Goal: Information Seeking & Learning: Learn about a topic

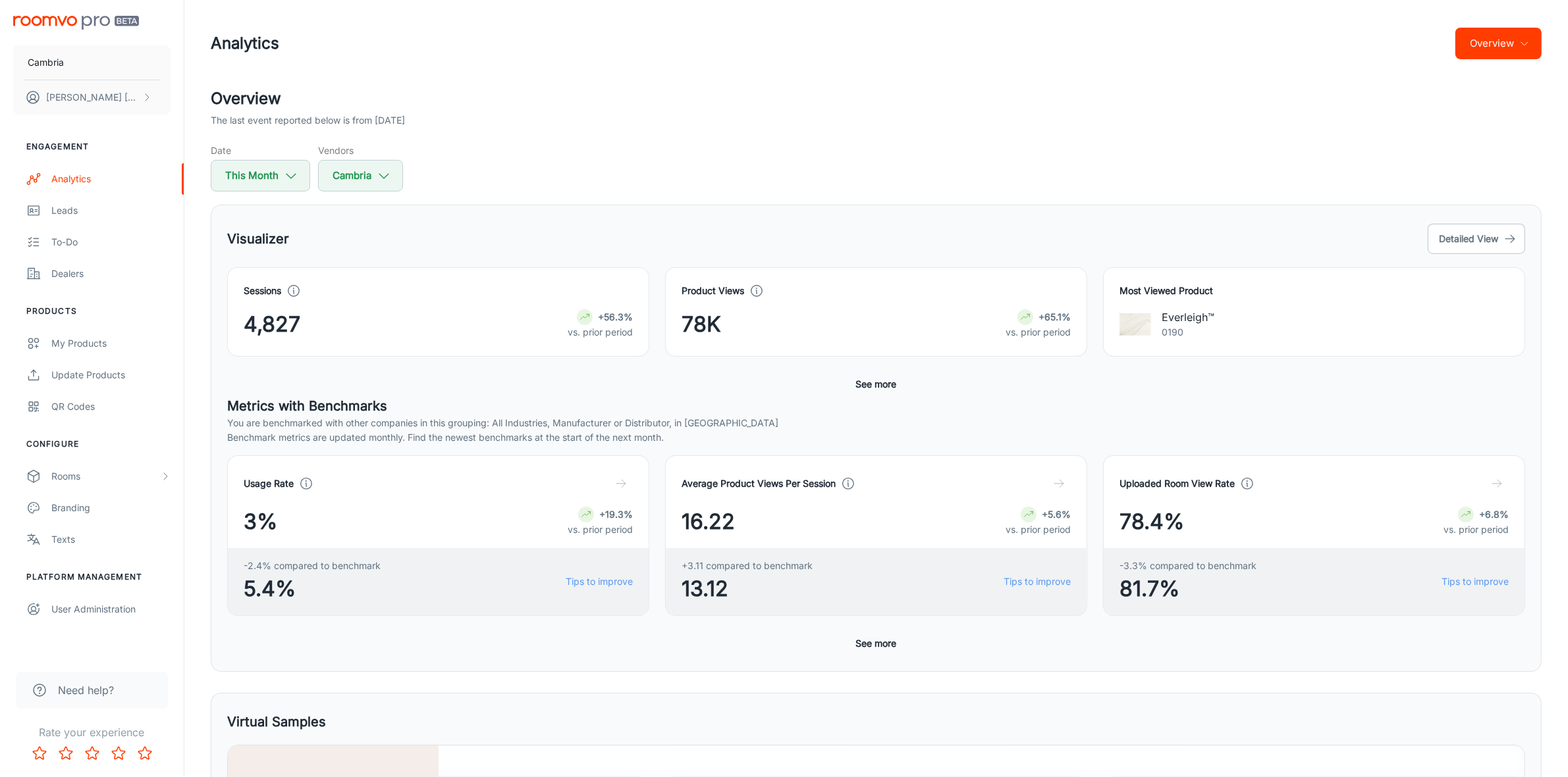
click at [1528, 38] on icon "button" at bounding box center [1524, 43] width 10 height 10
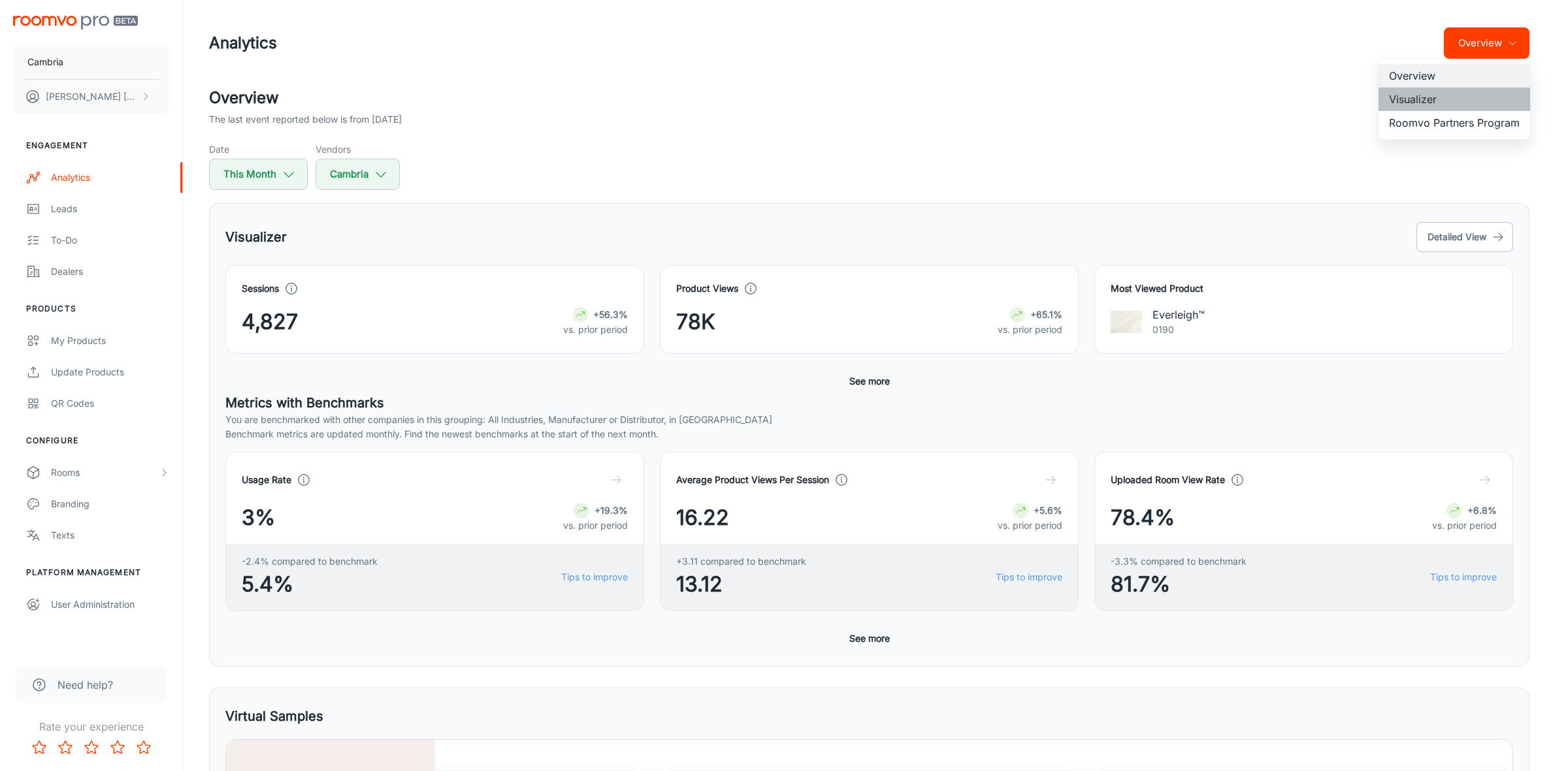
click at [1425, 95] on li "Visualizer" at bounding box center [1455, 99] width 152 height 23
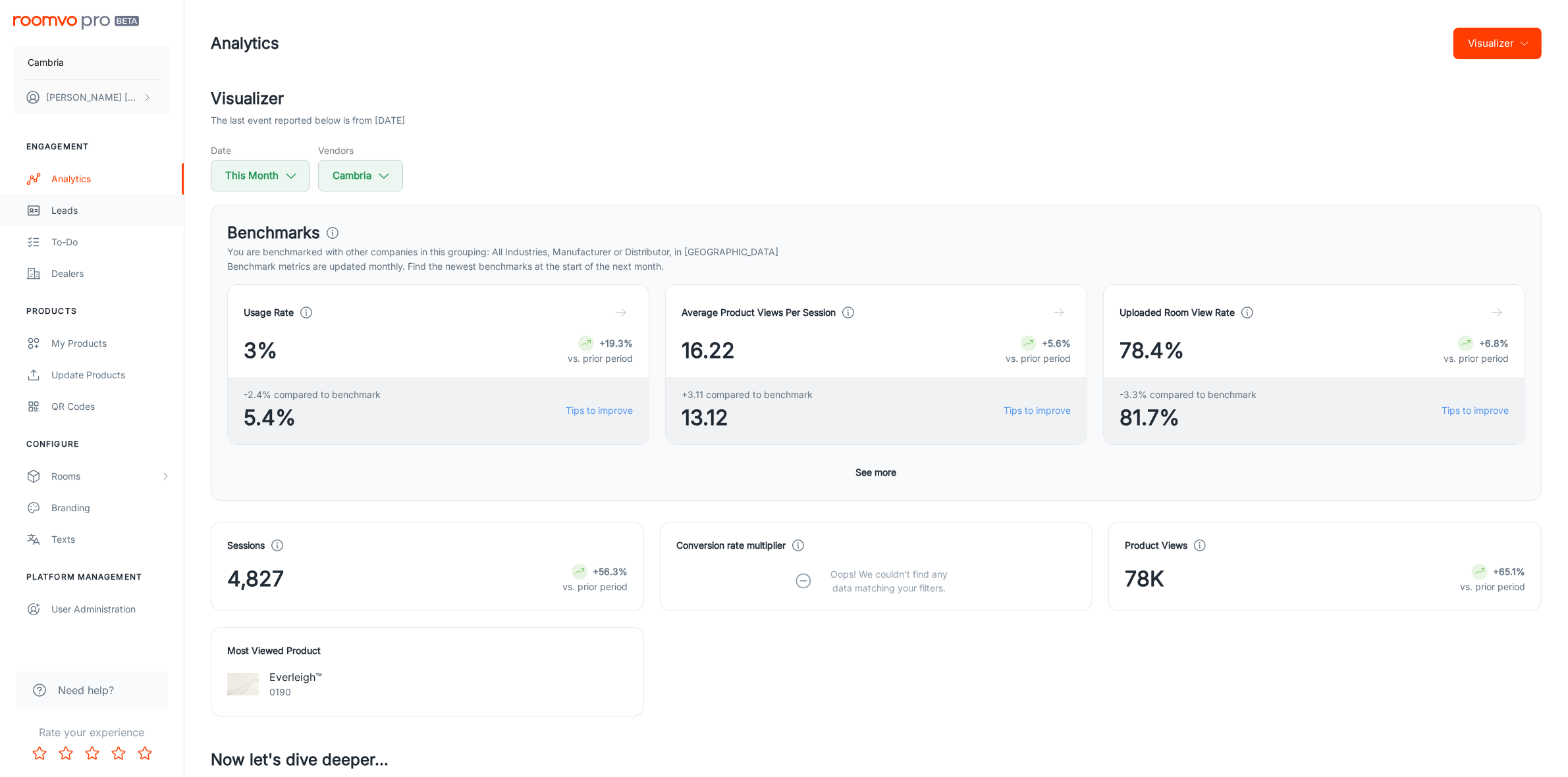
click at [80, 201] on link "Leads" at bounding box center [91, 210] width 184 height 32
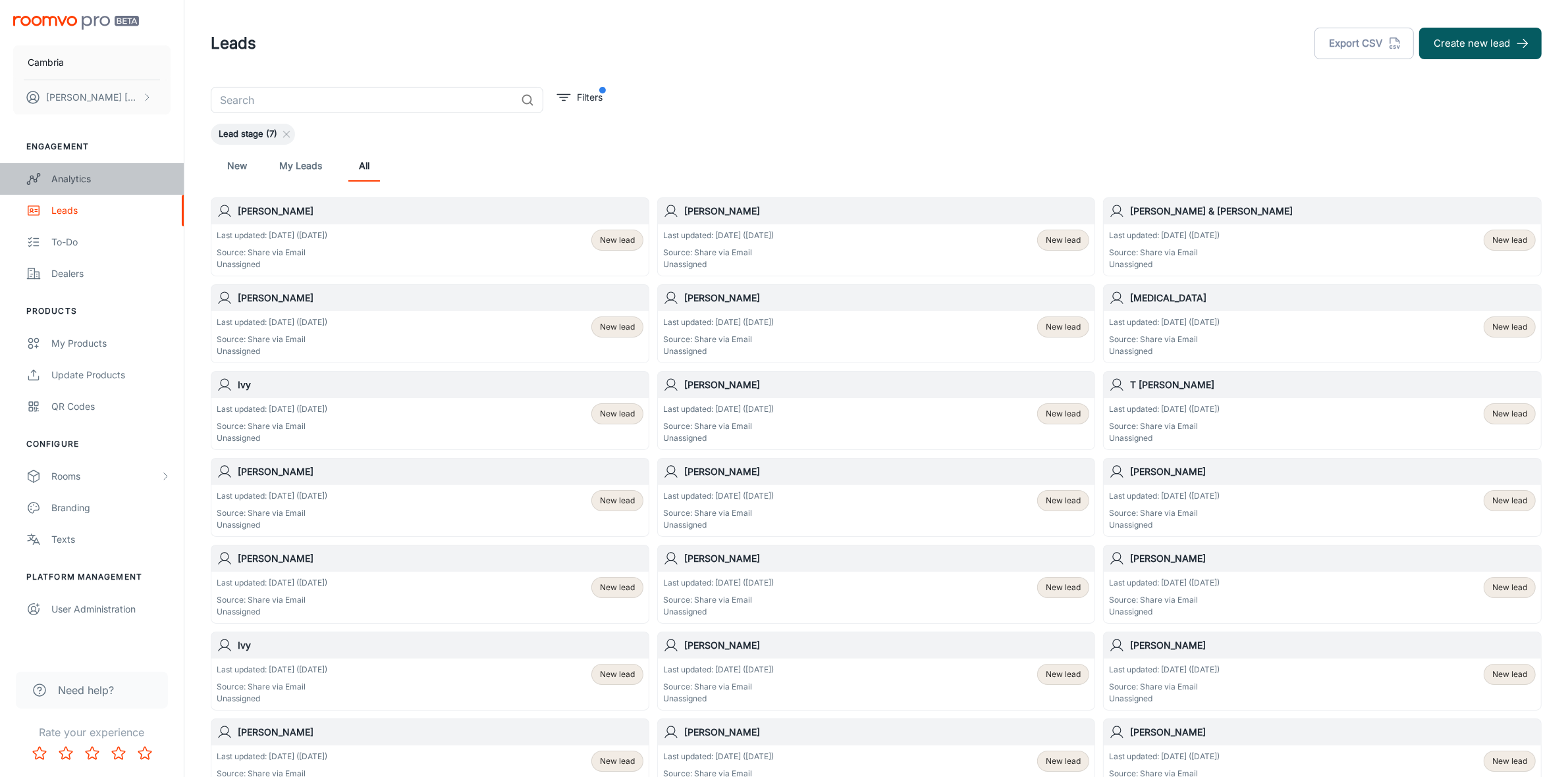
click at [73, 175] on div "Analytics" at bounding box center [110, 179] width 119 height 14
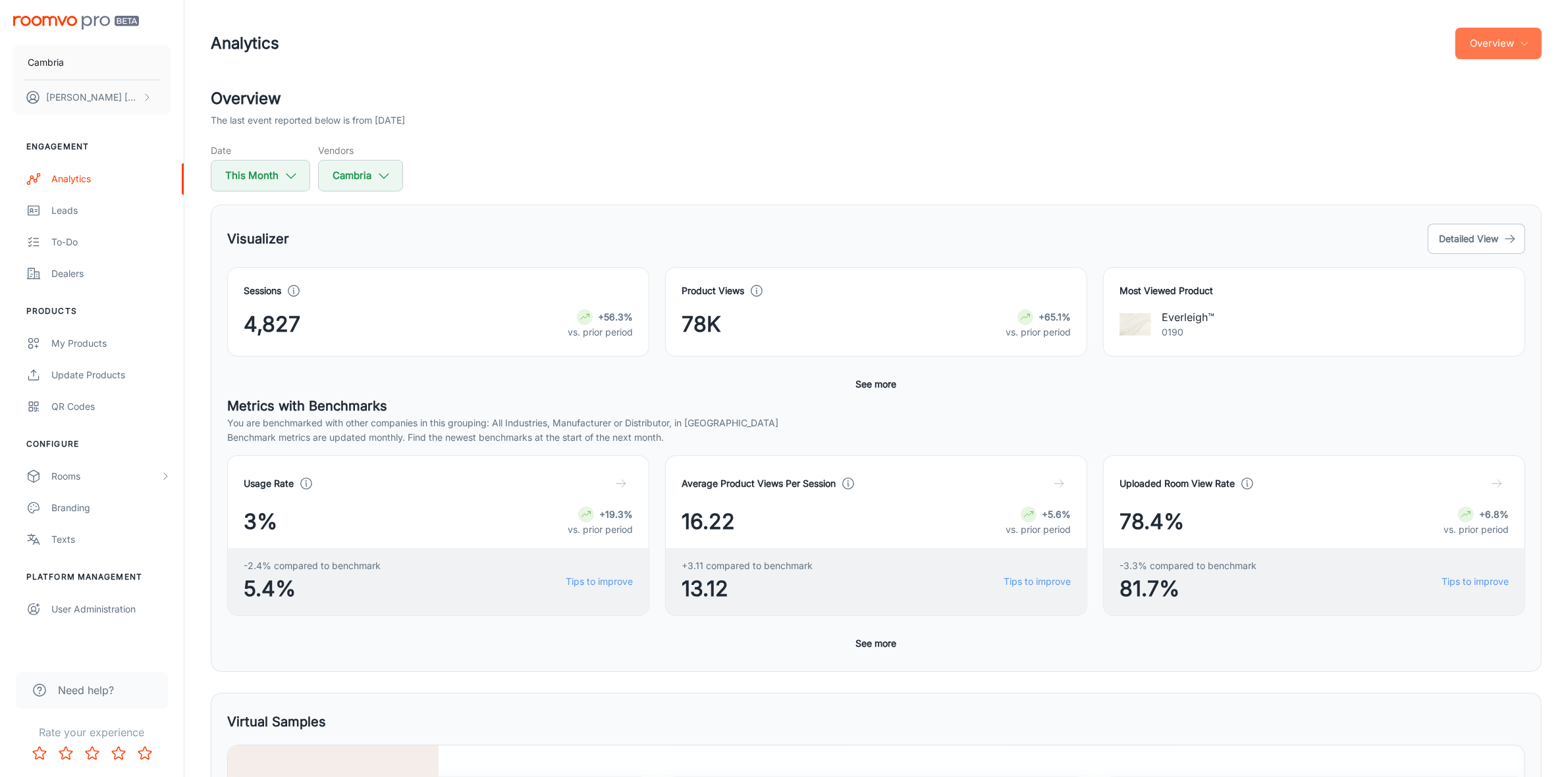
click at [1505, 46] on button "Overview" at bounding box center [1498, 43] width 86 height 32
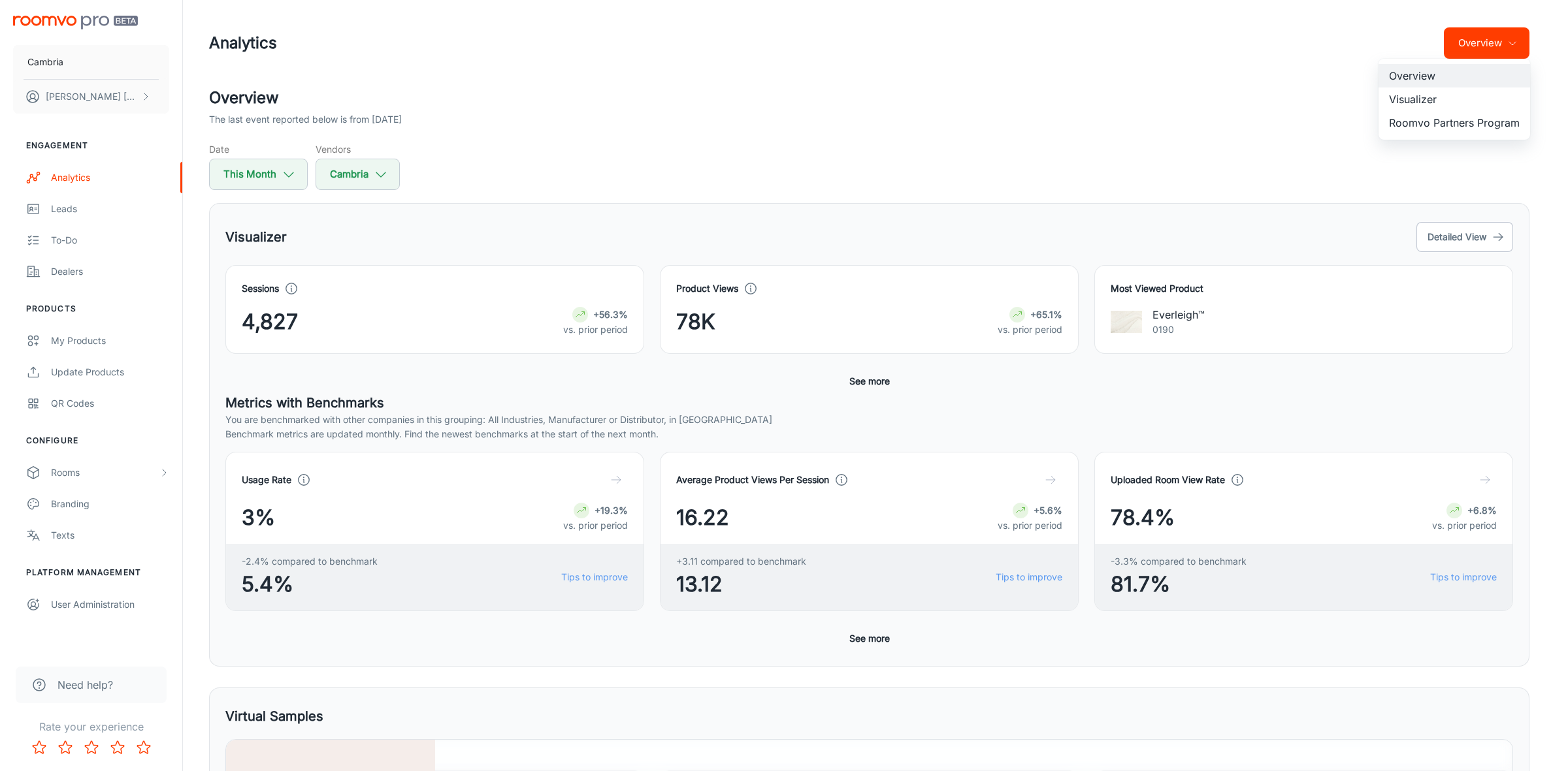
click at [1432, 98] on li "Visualizer" at bounding box center [1455, 99] width 152 height 23
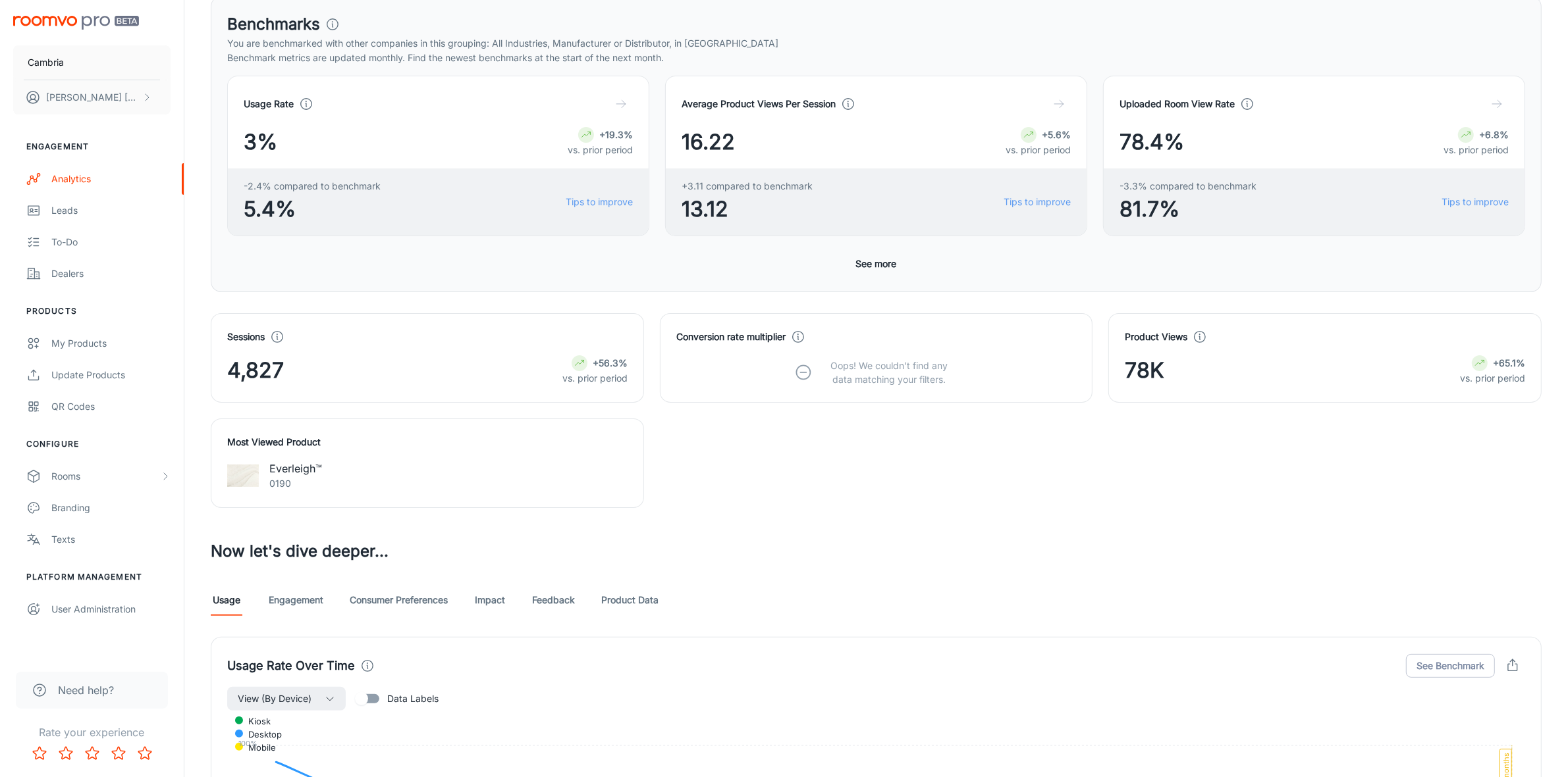
scroll to position [329, 0]
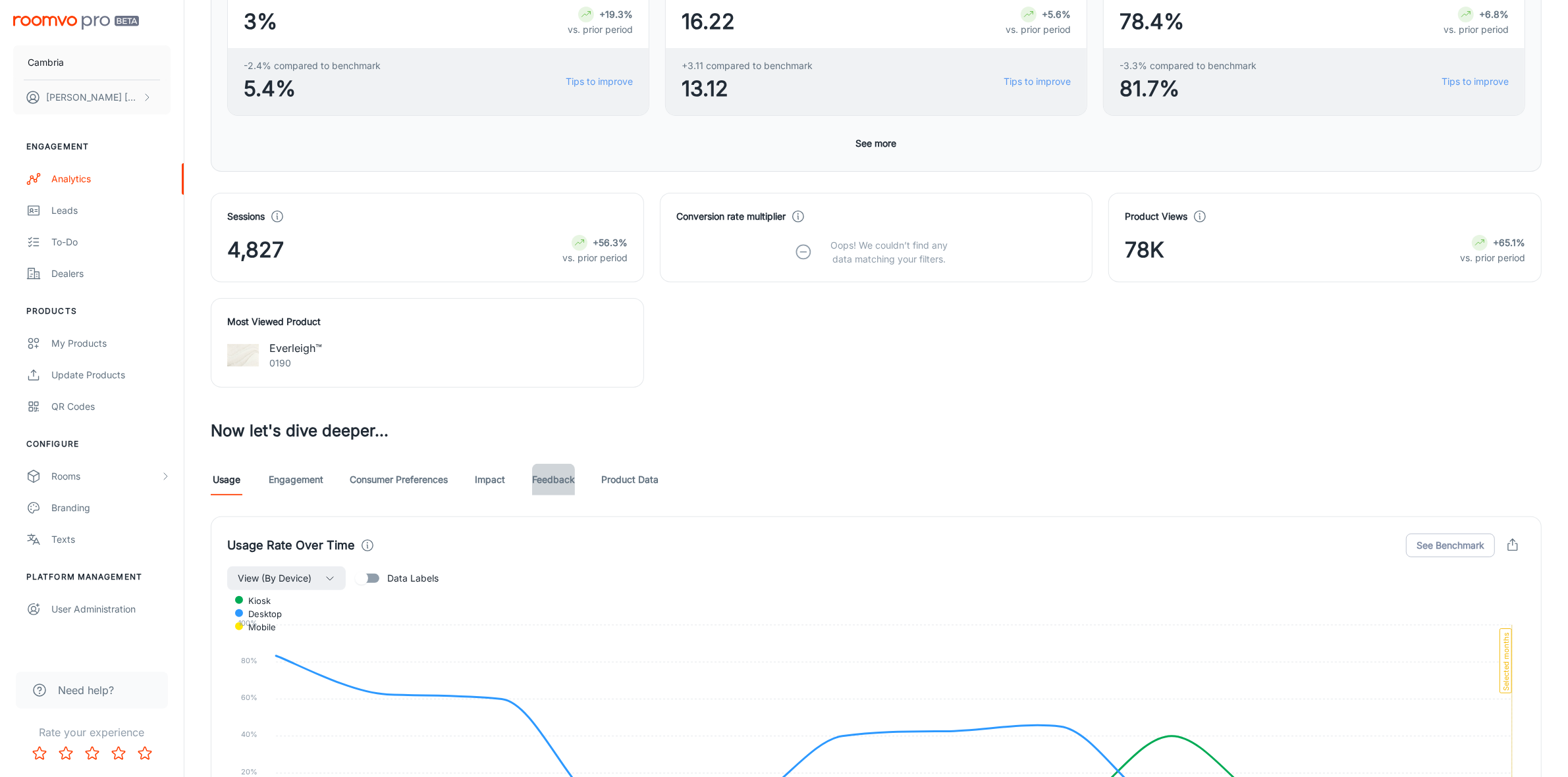
click at [550, 479] on link "Feedback" at bounding box center [553, 480] width 43 height 32
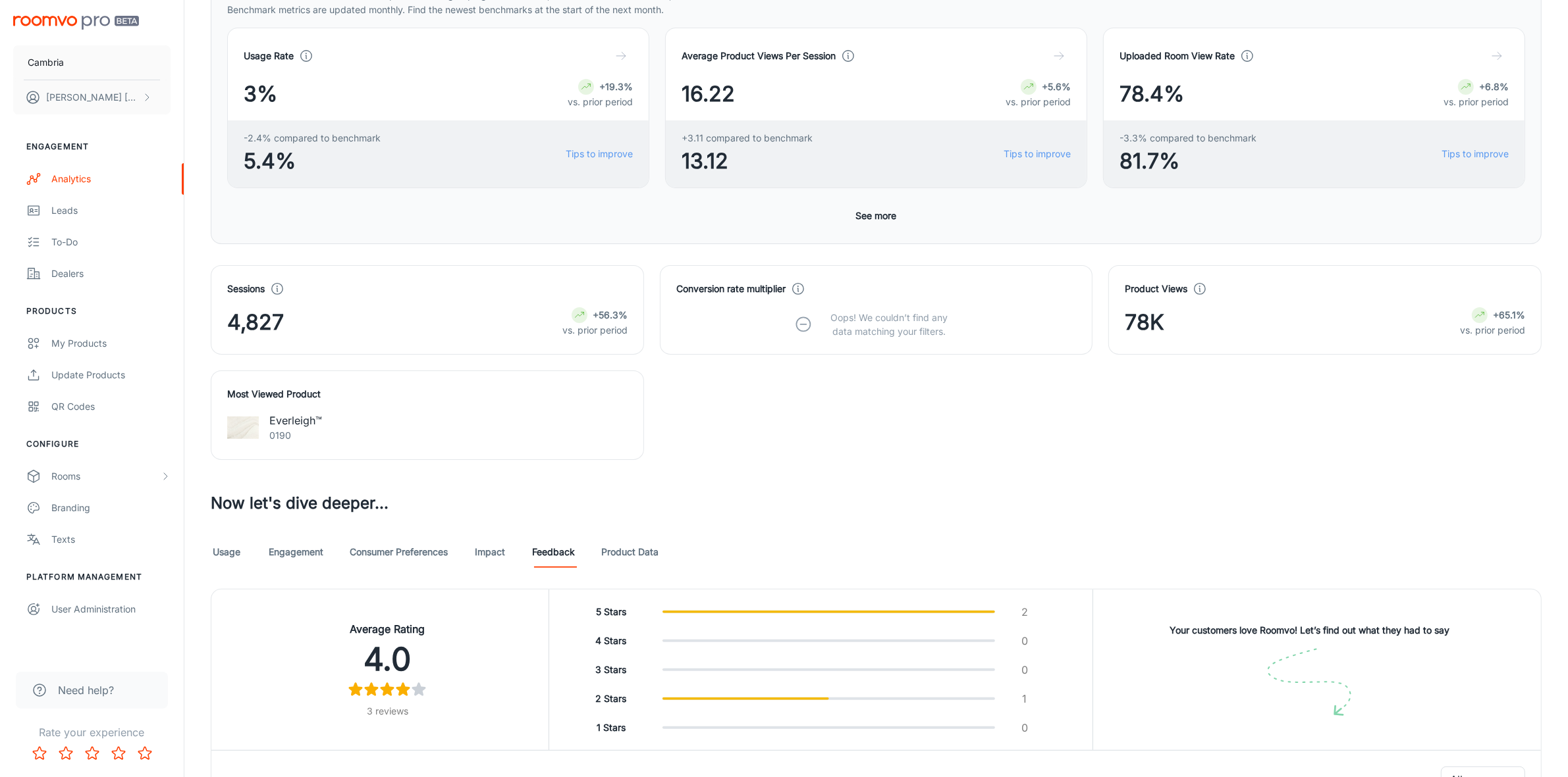
scroll to position [245, 0]
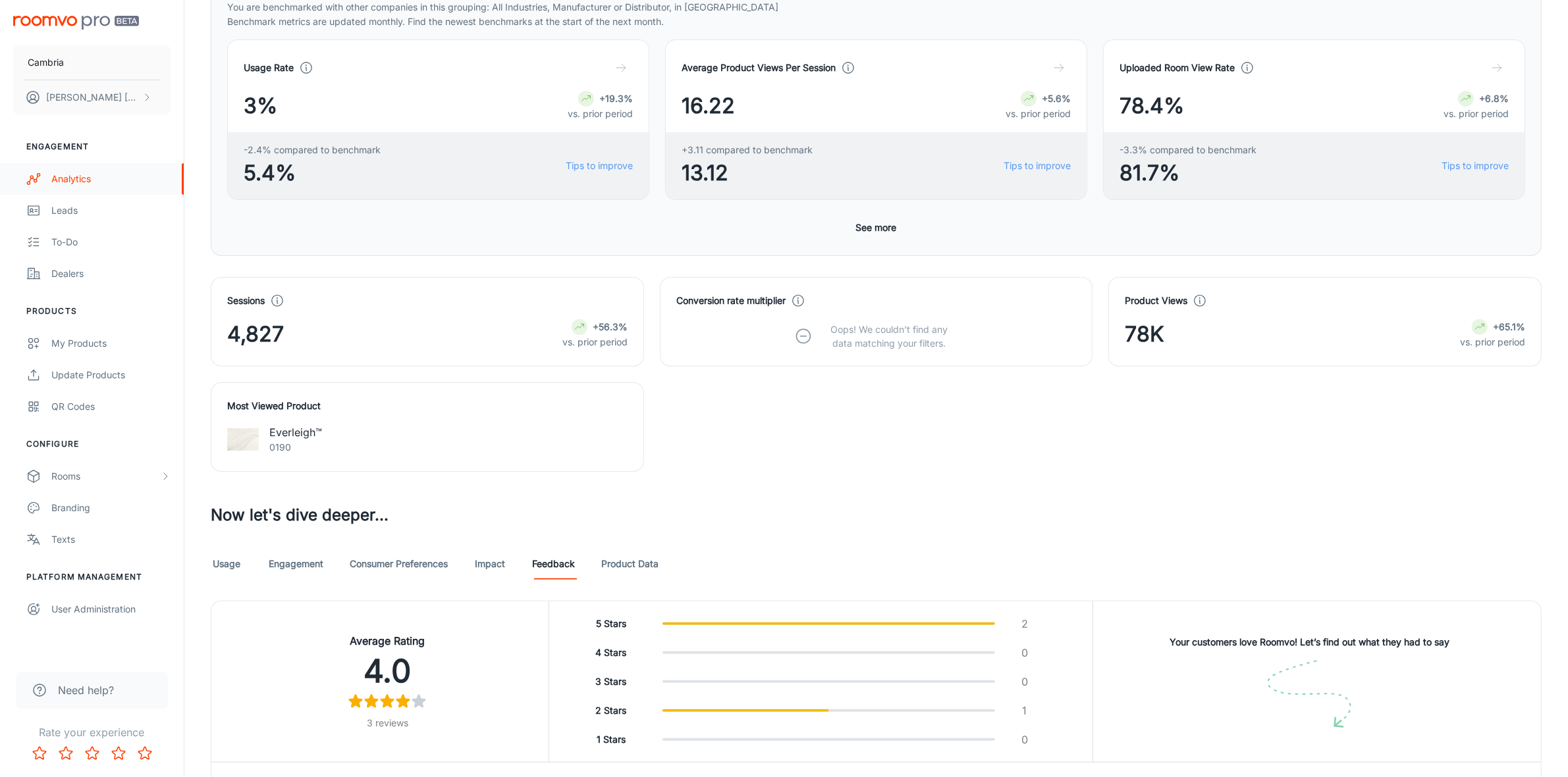
click at [77, 175] on div "Analytics" at bounding box center [110, 179] width 119 height 14
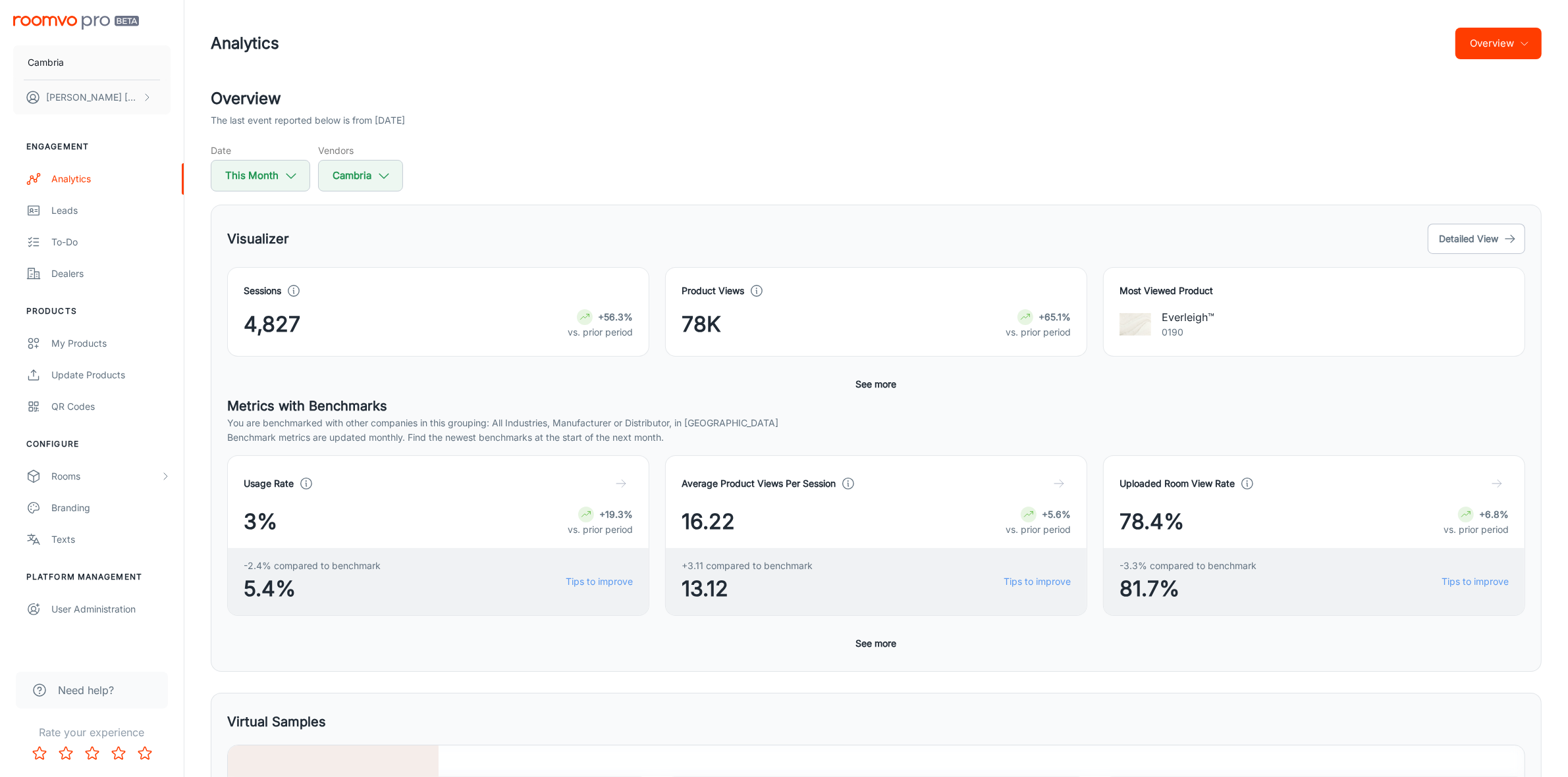
click at [1489, 54] on button "Overview" at bounding box center [1498, 43] width 86 height 32
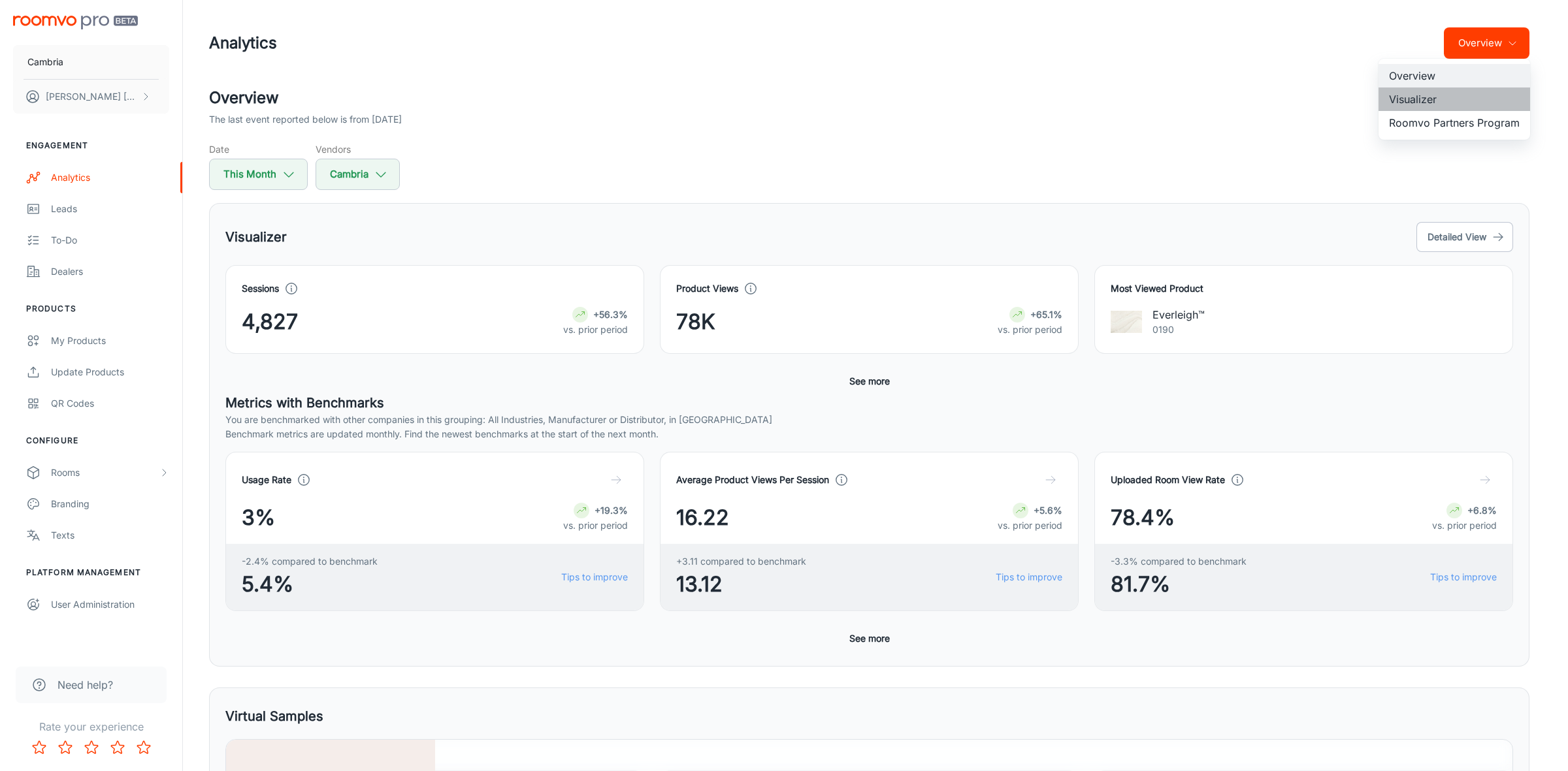
click at [1409, 98] on li "Visualizer" at bounding box center [1455, 99] width 152 height 23
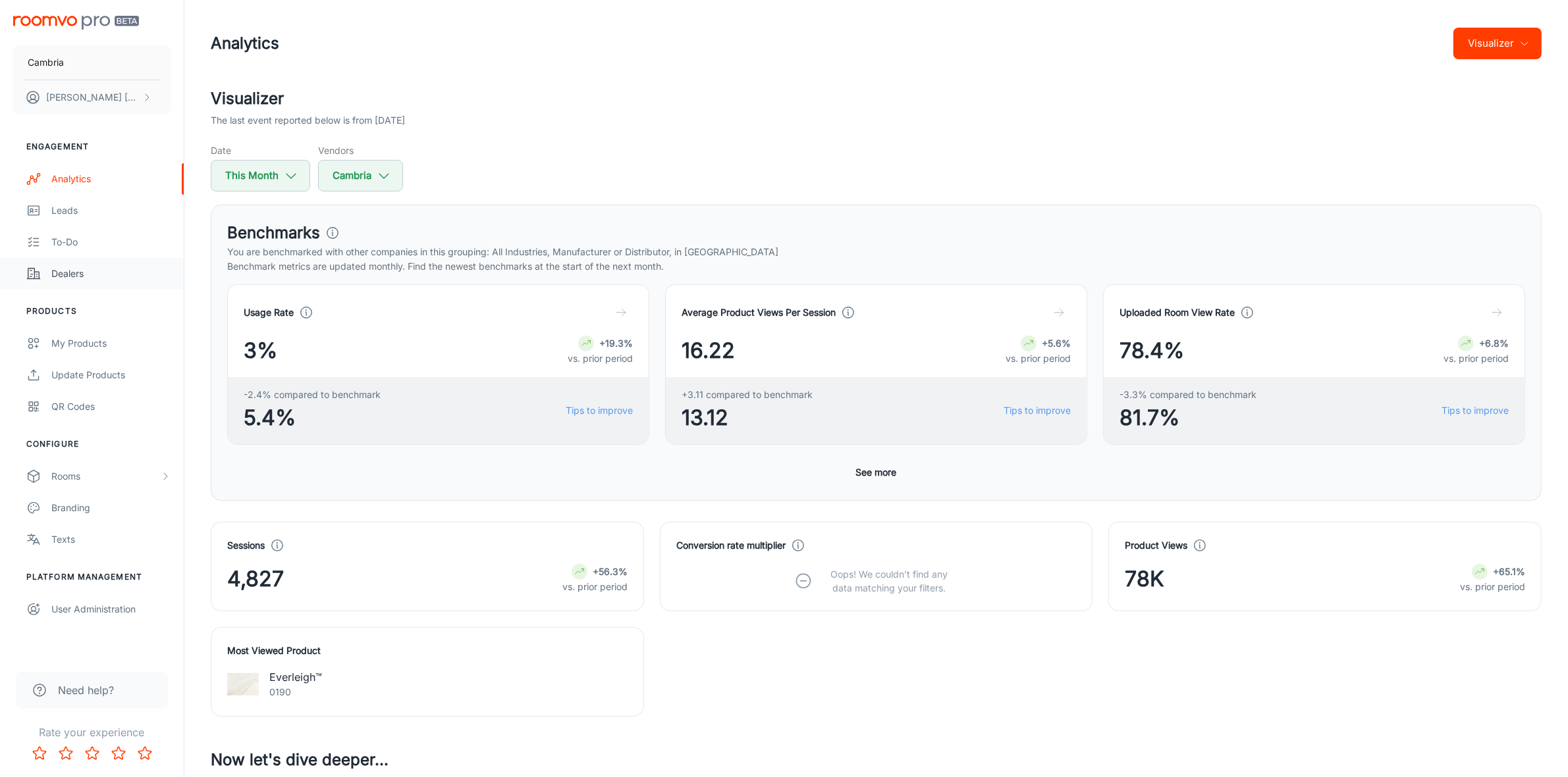
click at [58, 267] on div "Dealers" at bounding box center [110, 273] width 119 height 14
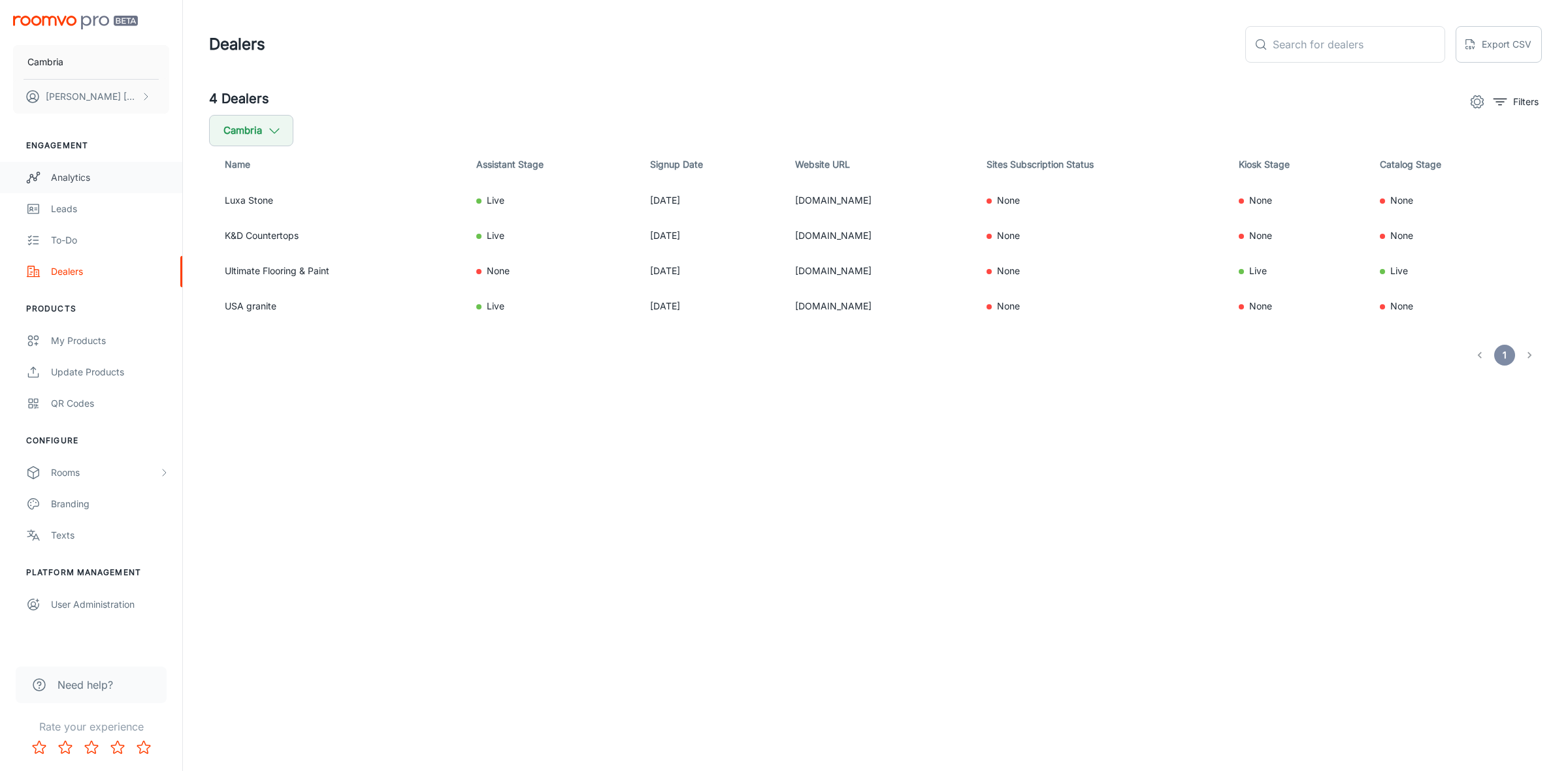
click at [84, 176] on div "Analytics" at bounding box center [110, 178] width 118 height 14
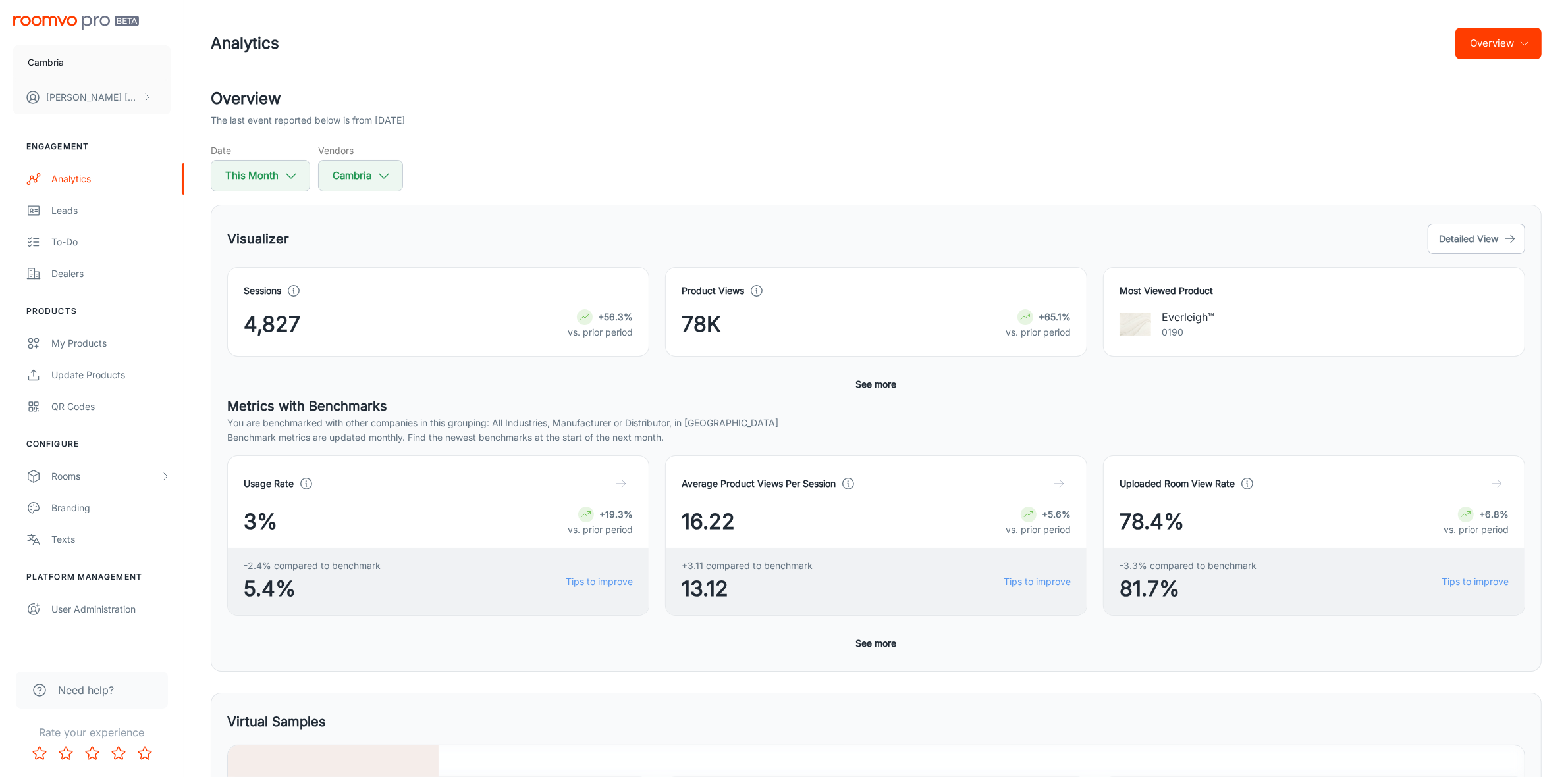
click at [1495, 50] on button "Overview" at bounding box center [1498, 43] width 86 height 32
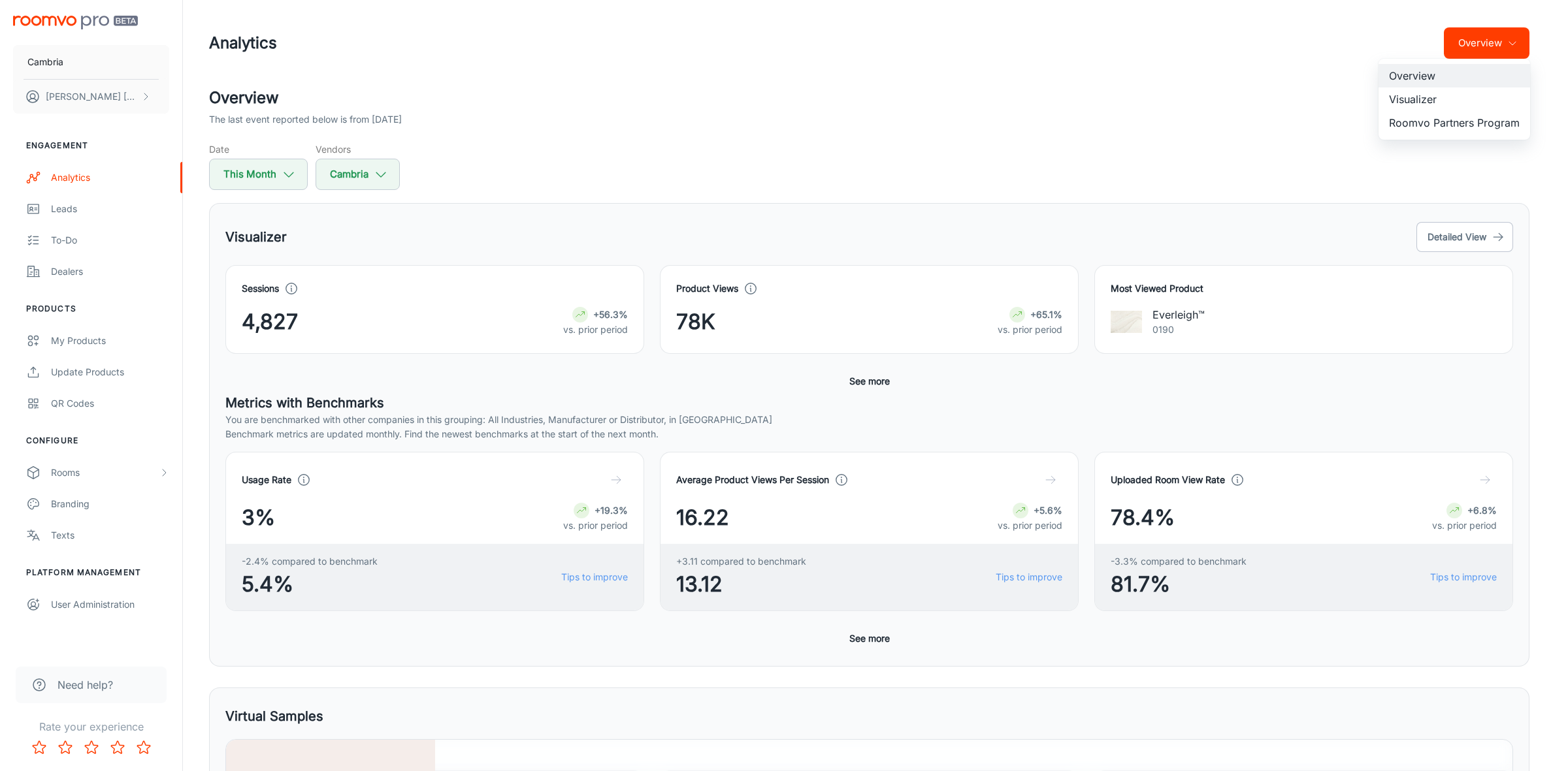
click at [1433, 90] on li "Visualizer" at bounding box center [1455, 99] width 152 height 23
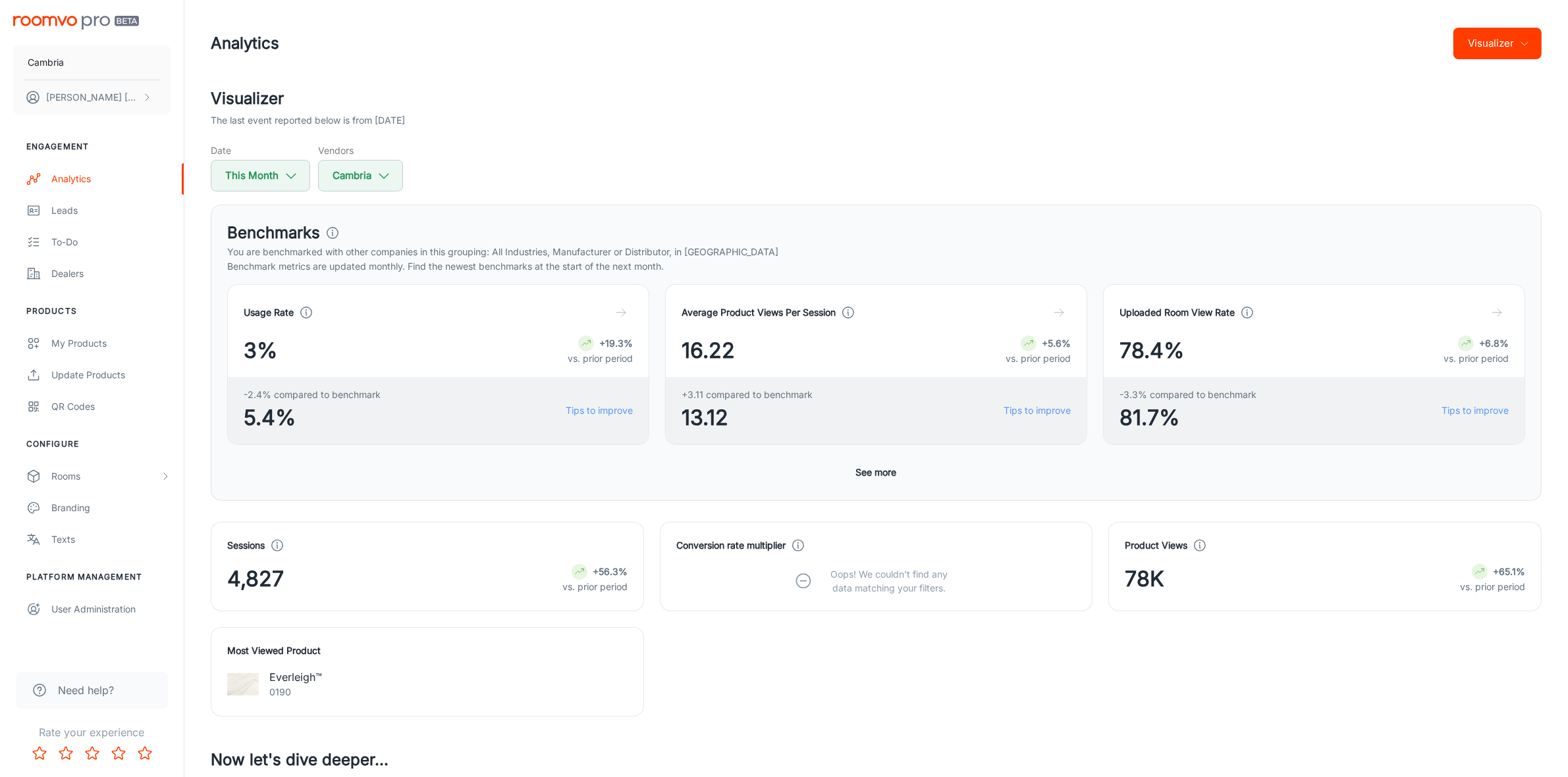
click at [873, 471] on button "See more" at bounding box center [876, 473] width 51 height 24
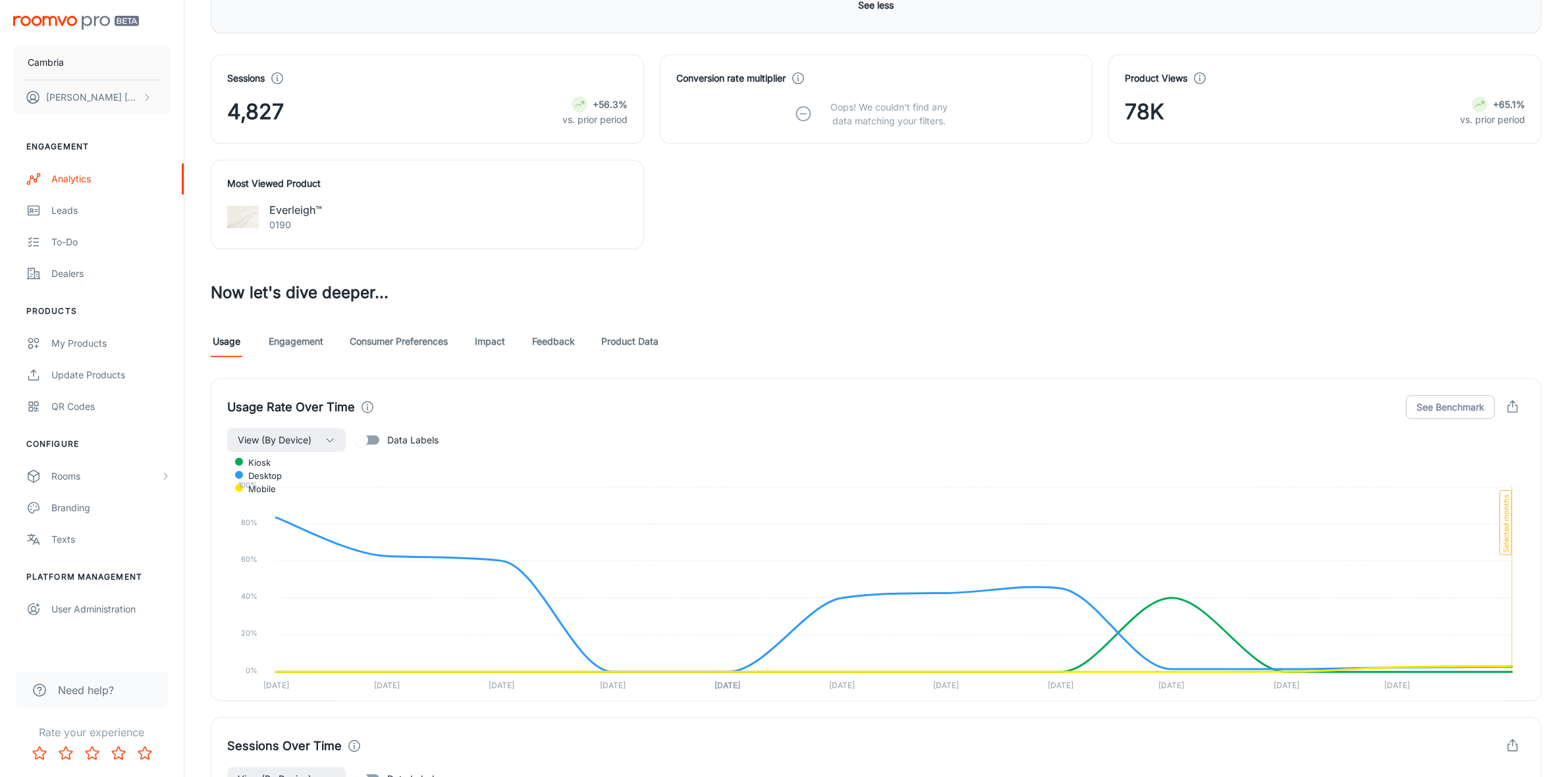
scroll to position [823, 0]
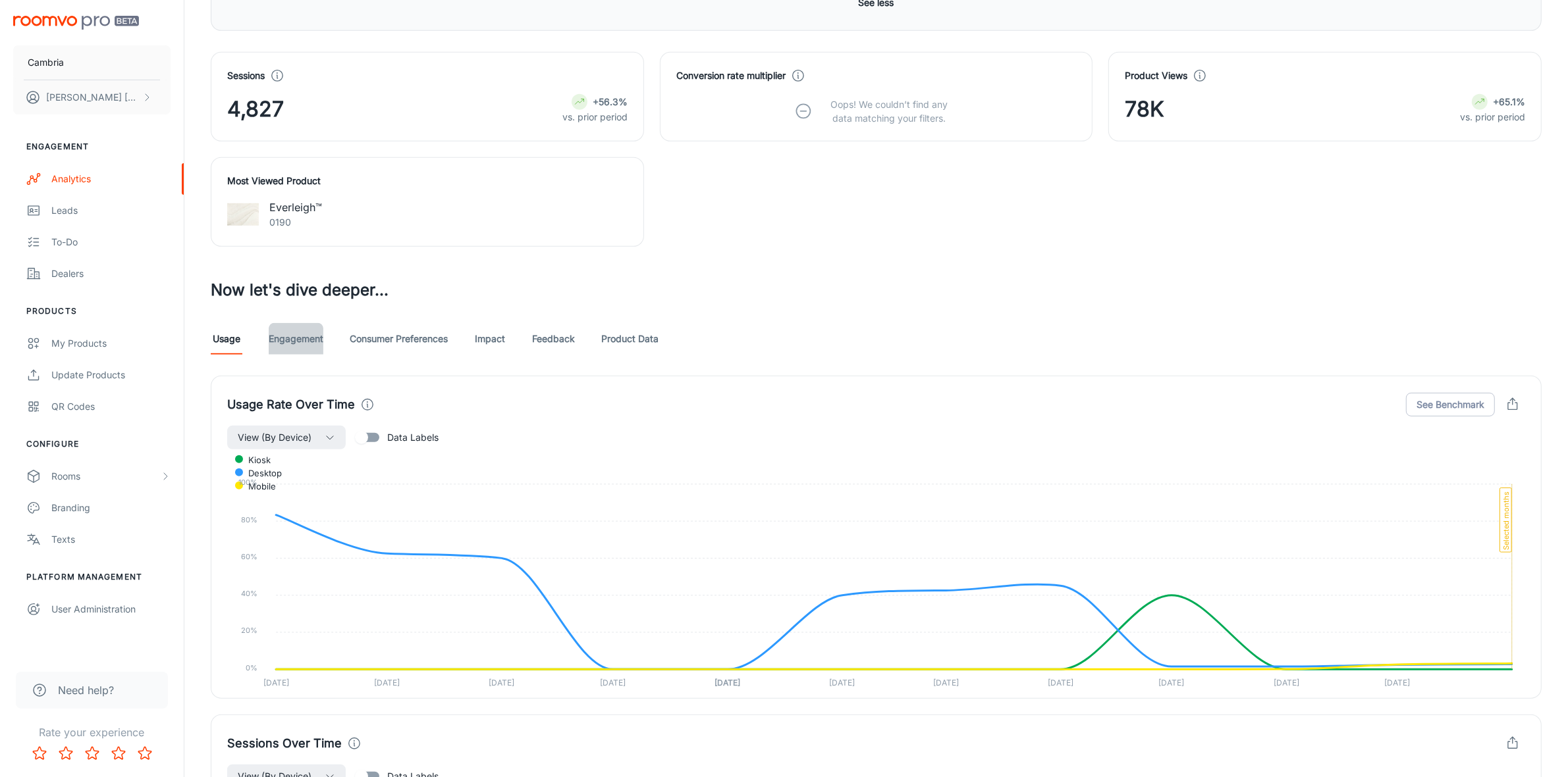
click at [283, 345] on link "Engagement" at bounding box center [296, 339] width 54 height 32
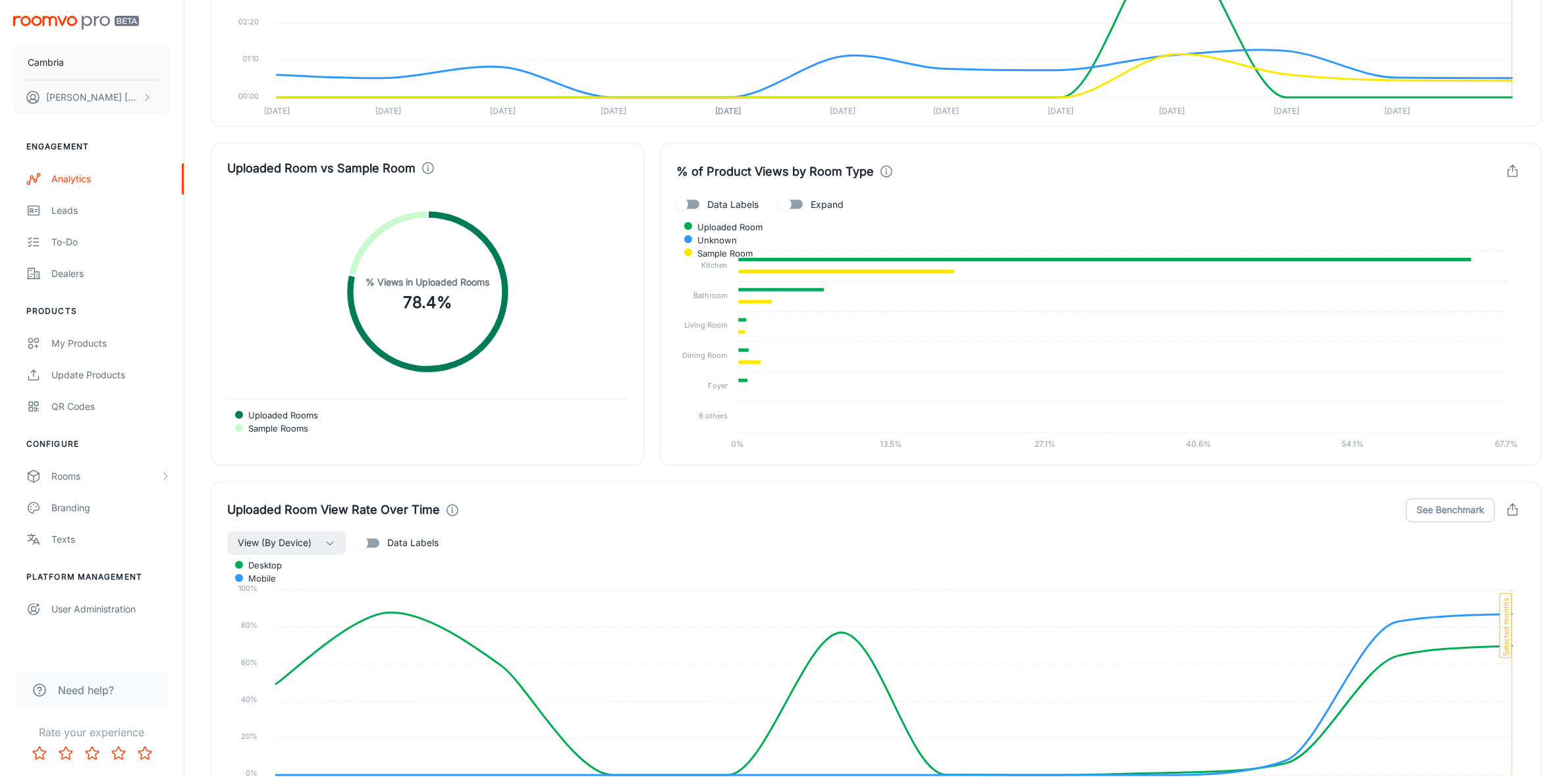
scroll to position [2798, 0]
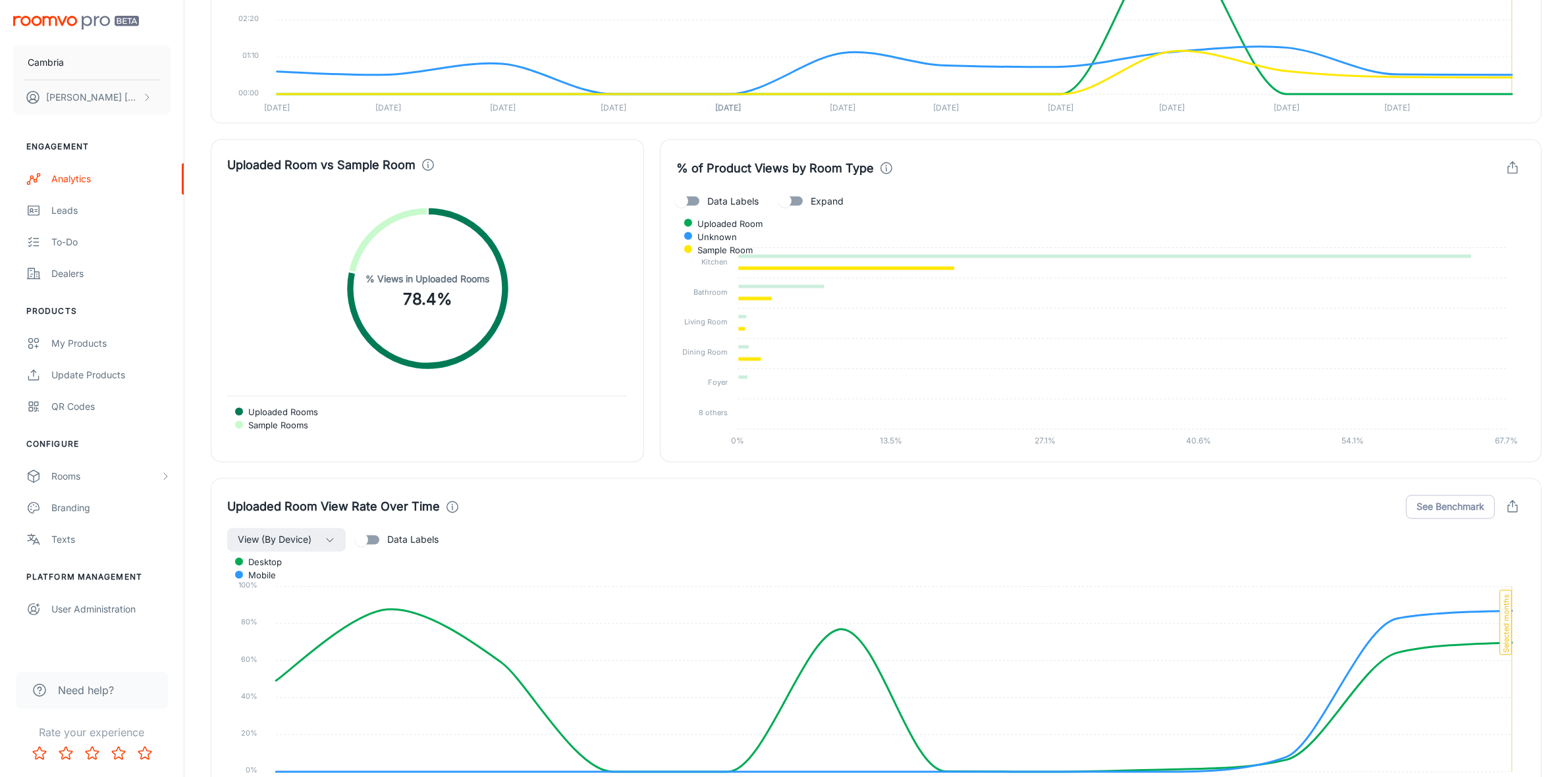
click at [753, 244] on span "Sample Room" at bounding box center [720, 250] width 65 height 12
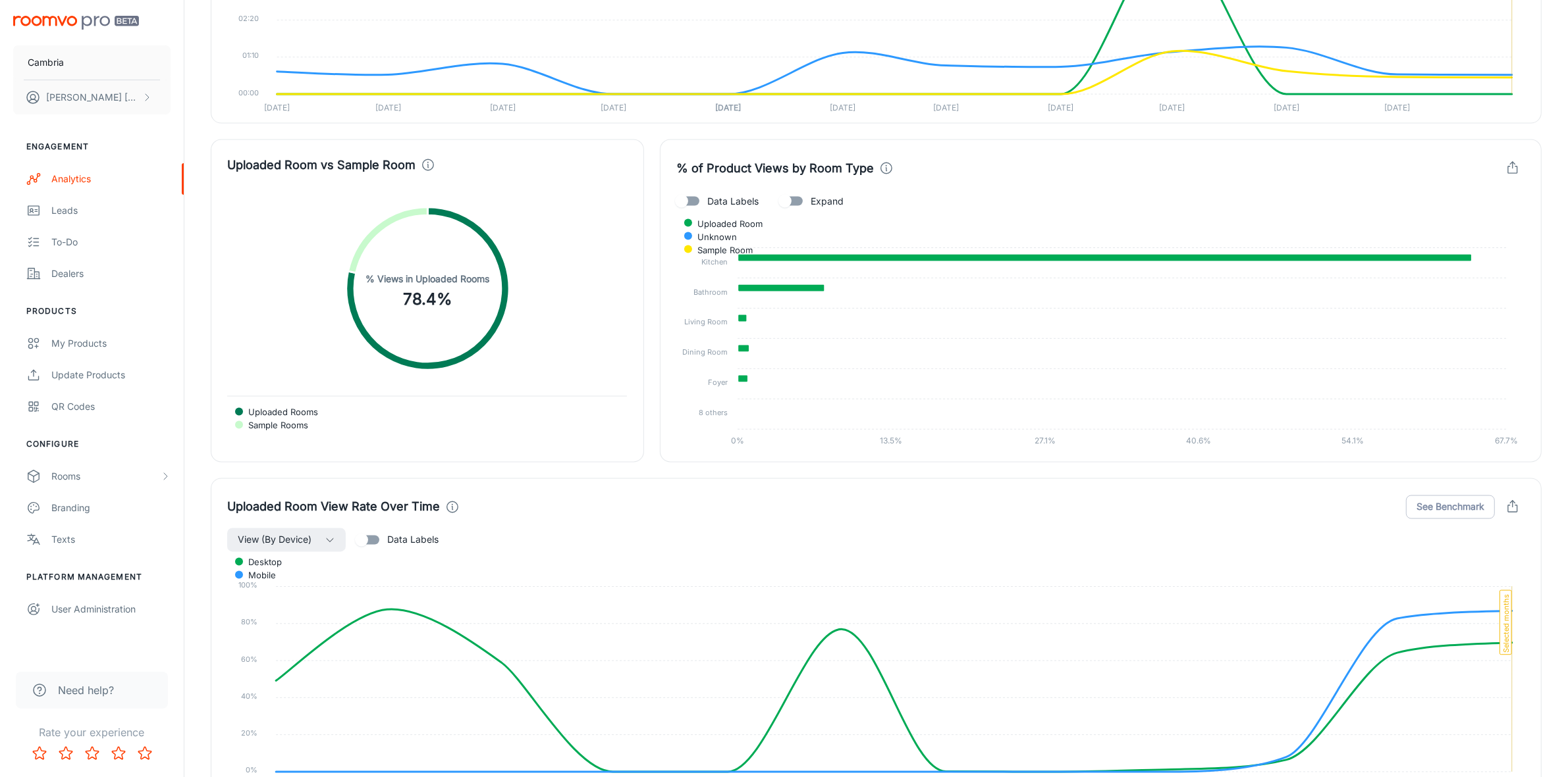
click at [762, 229] on span "Uploaded Room" at bounding box center [724, 223] width 75 height 12
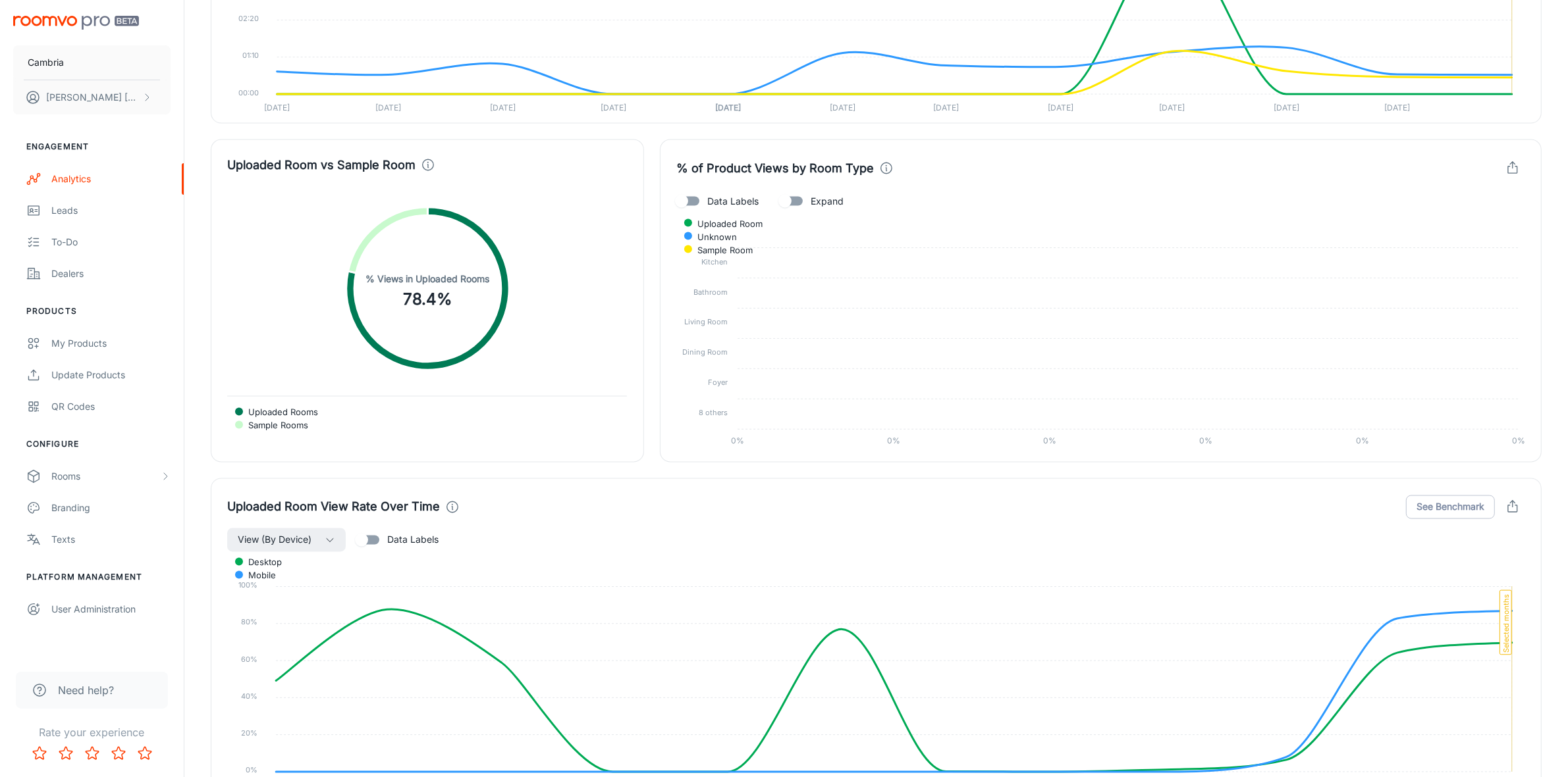
click at [1473, 219] on div "Uploaded Room Unknown Sample Room" at bounding box center [1101, 237] width 849 height 41
click at [753, 244] on span "Sample Room" at bounding box center [720, 250] width 65 height 12
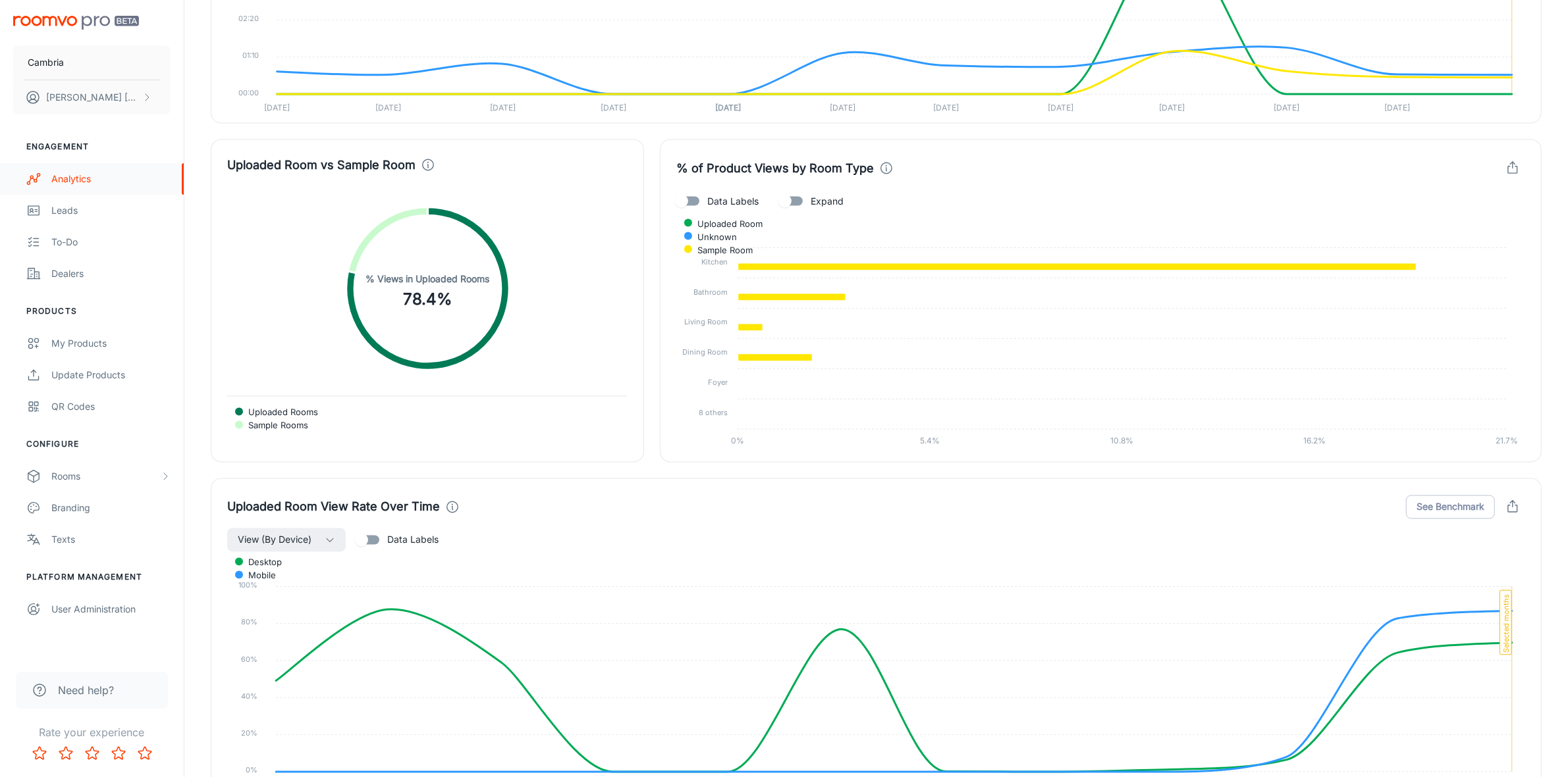
click at [84, 177] on div "Analytics" at bounding box center [110, 179] width 119 height 14
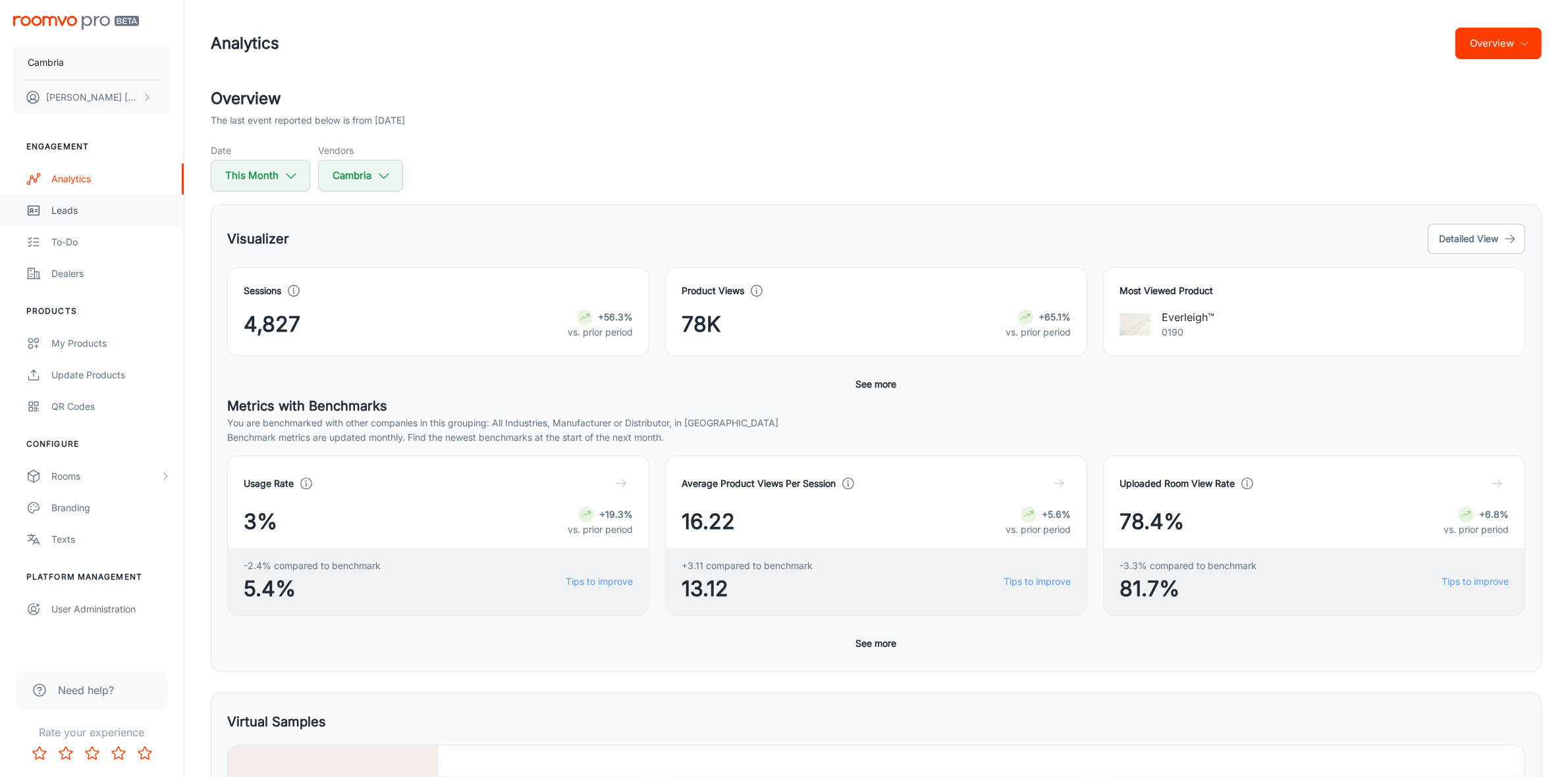
click at [43, 211] on link "Leads" at bounding box center [91, 210] width 184 height 32
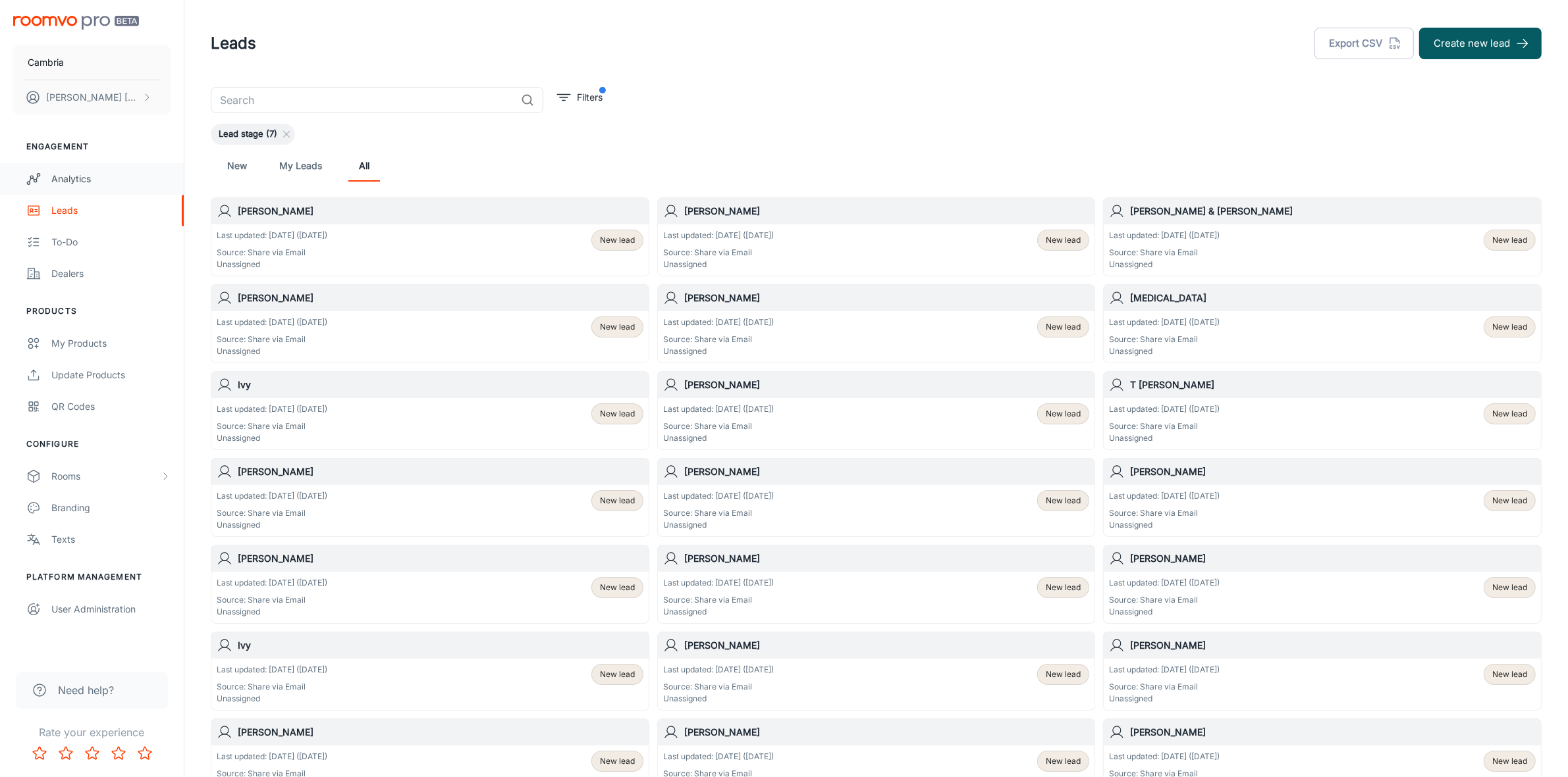
click at [74, 175] on div "Analytics" at bounding box center [110, 179] width 119 height 14
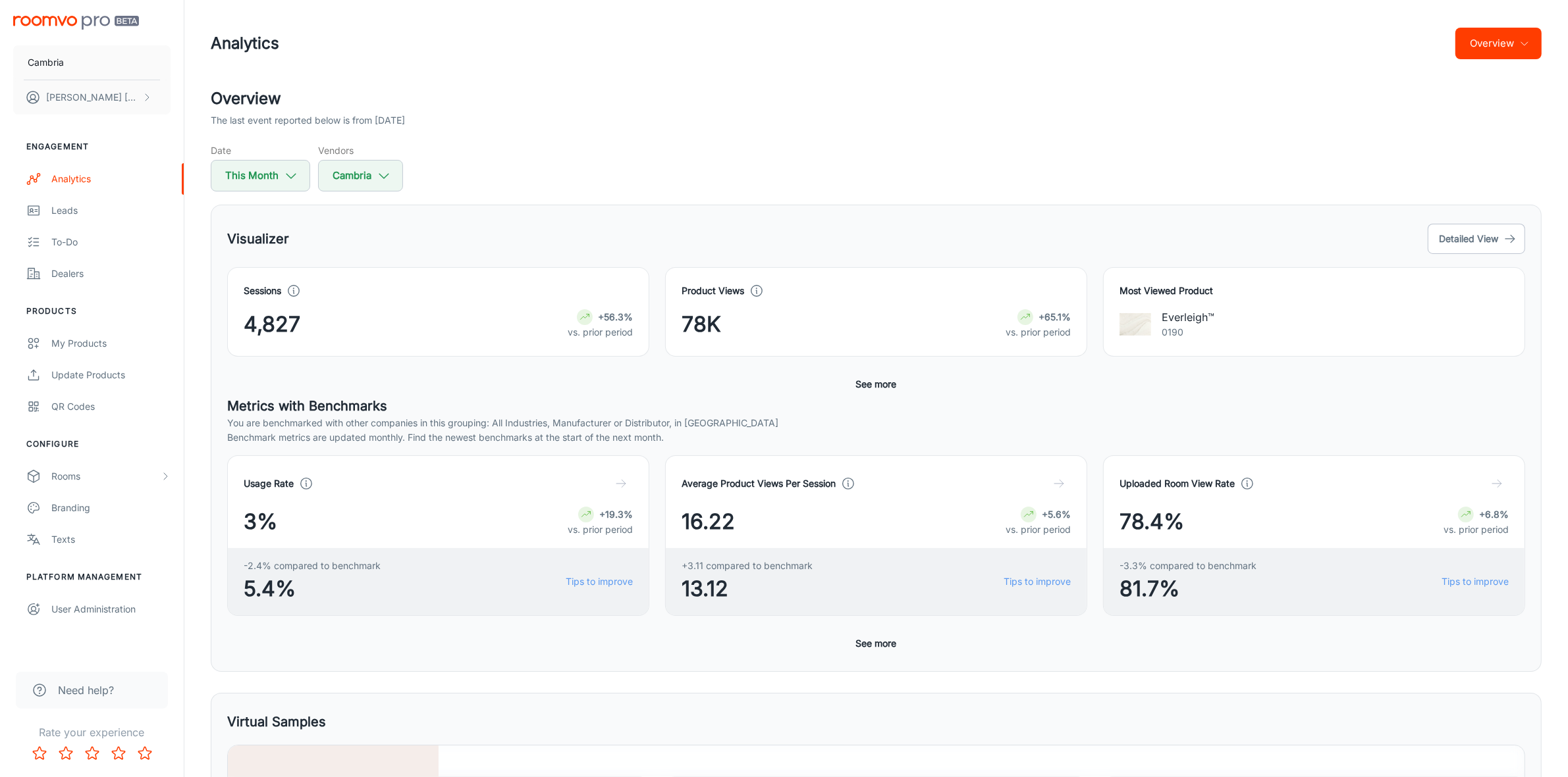
click at [1503, 47] on button "Overview" at bounding box center [1498, 43] width 86 height 32
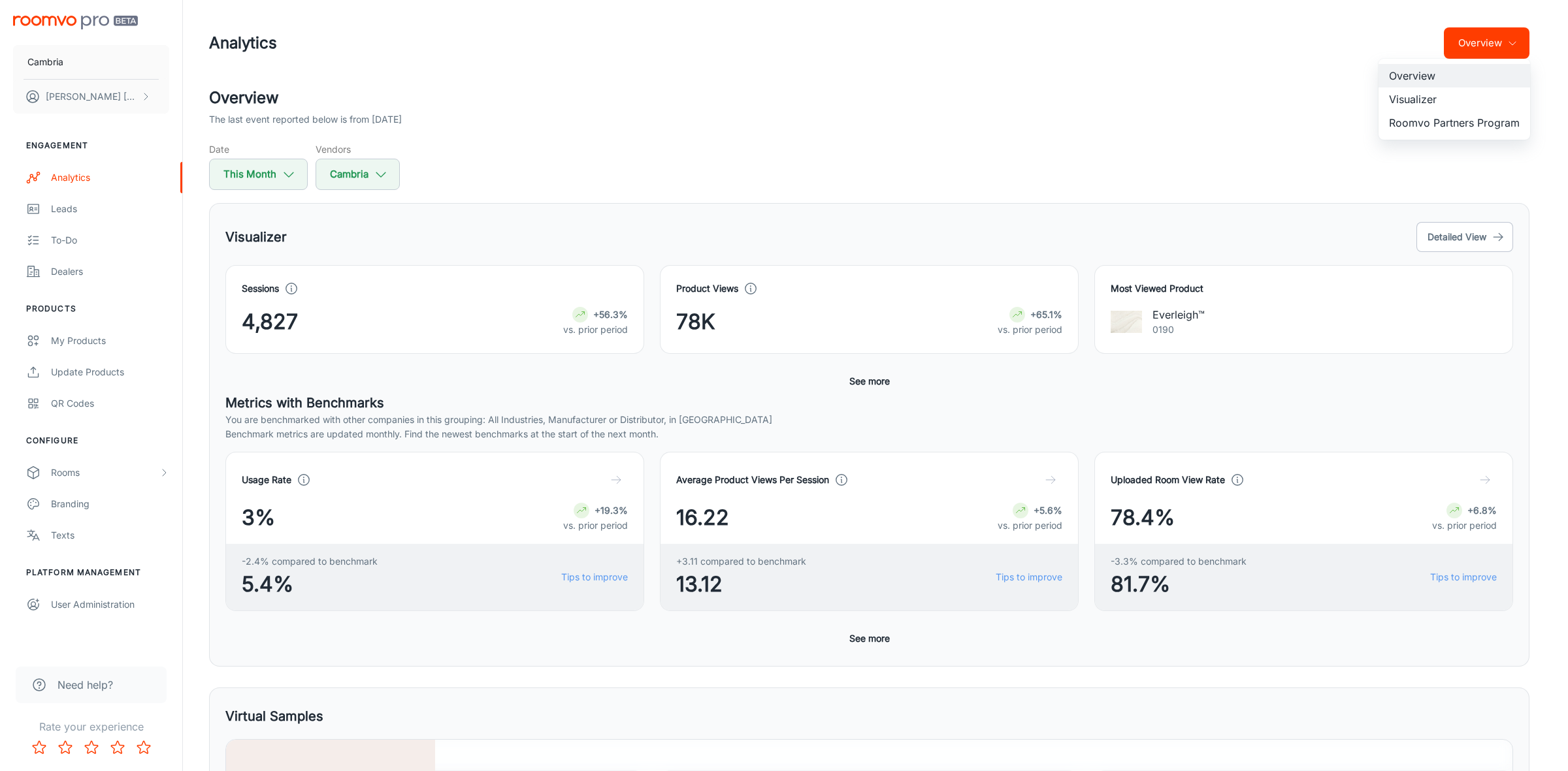
click at [1416, 93] on li "Visualizer" at bounding box center [1455, 99] width 152 height 23
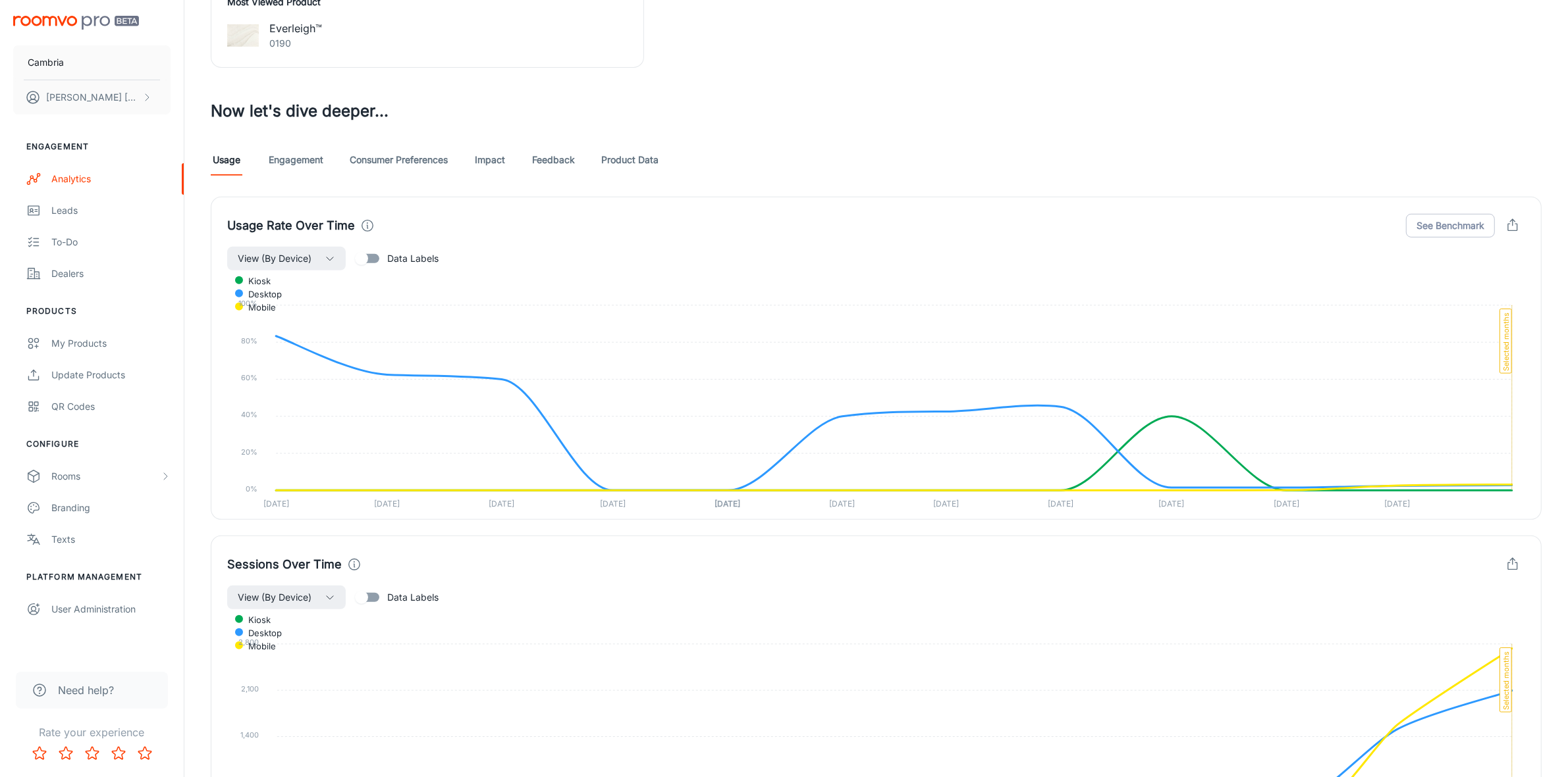
scroll to position [658, 0]
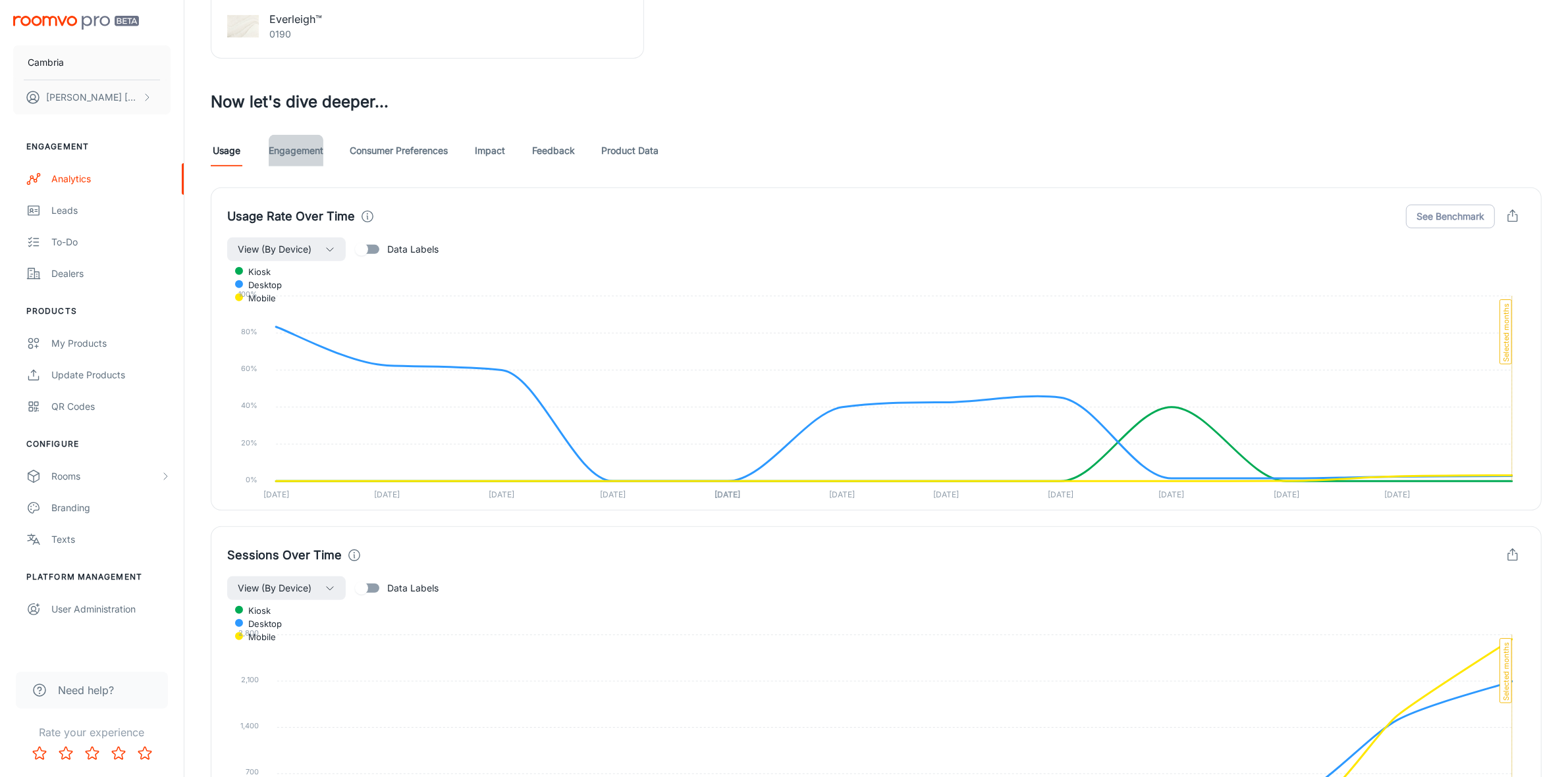
click at [306, 148] on link "Engagement" at bounding box center [296, 151] width 54 height 32
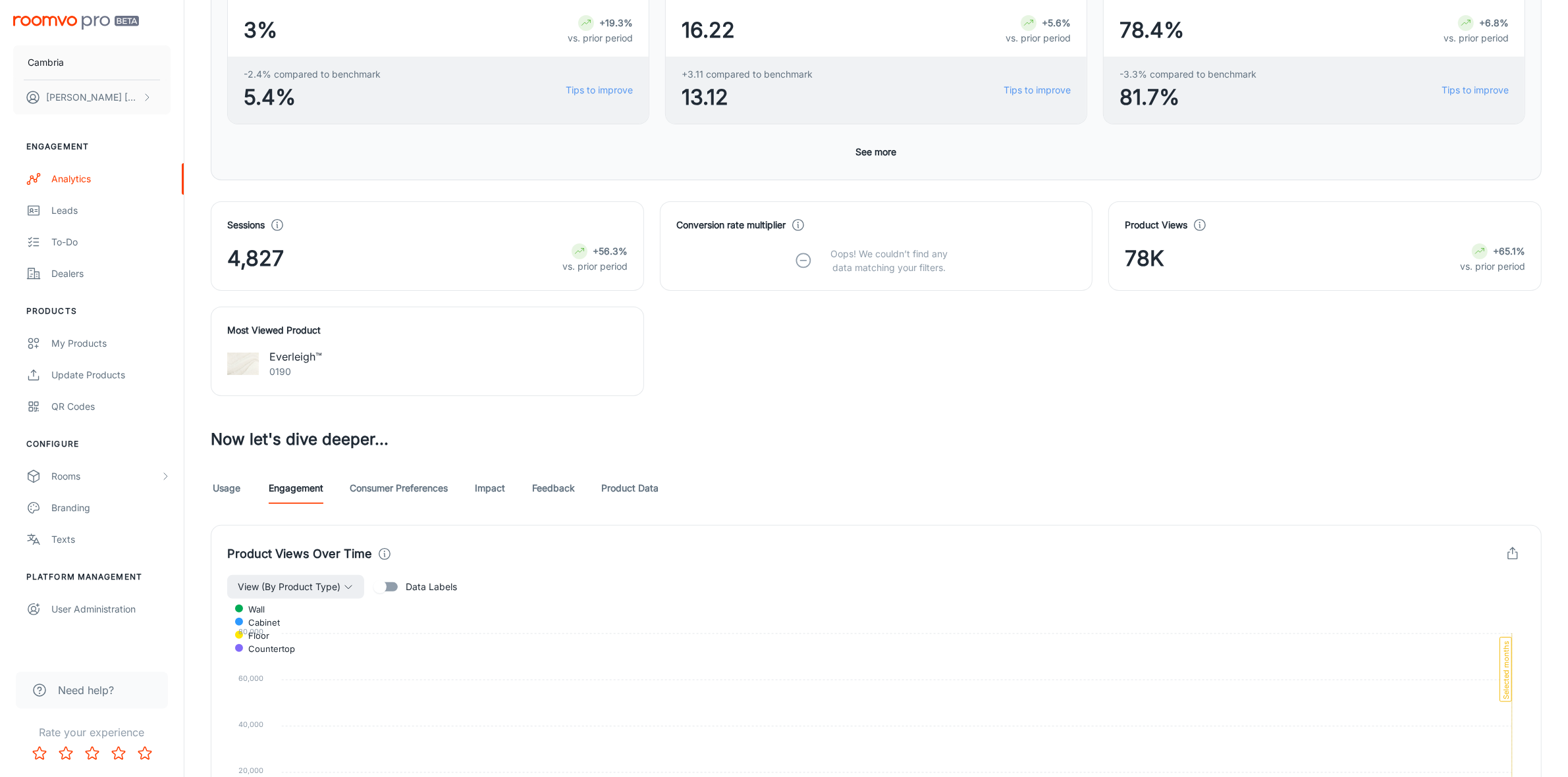
scroll to position [329, 0]
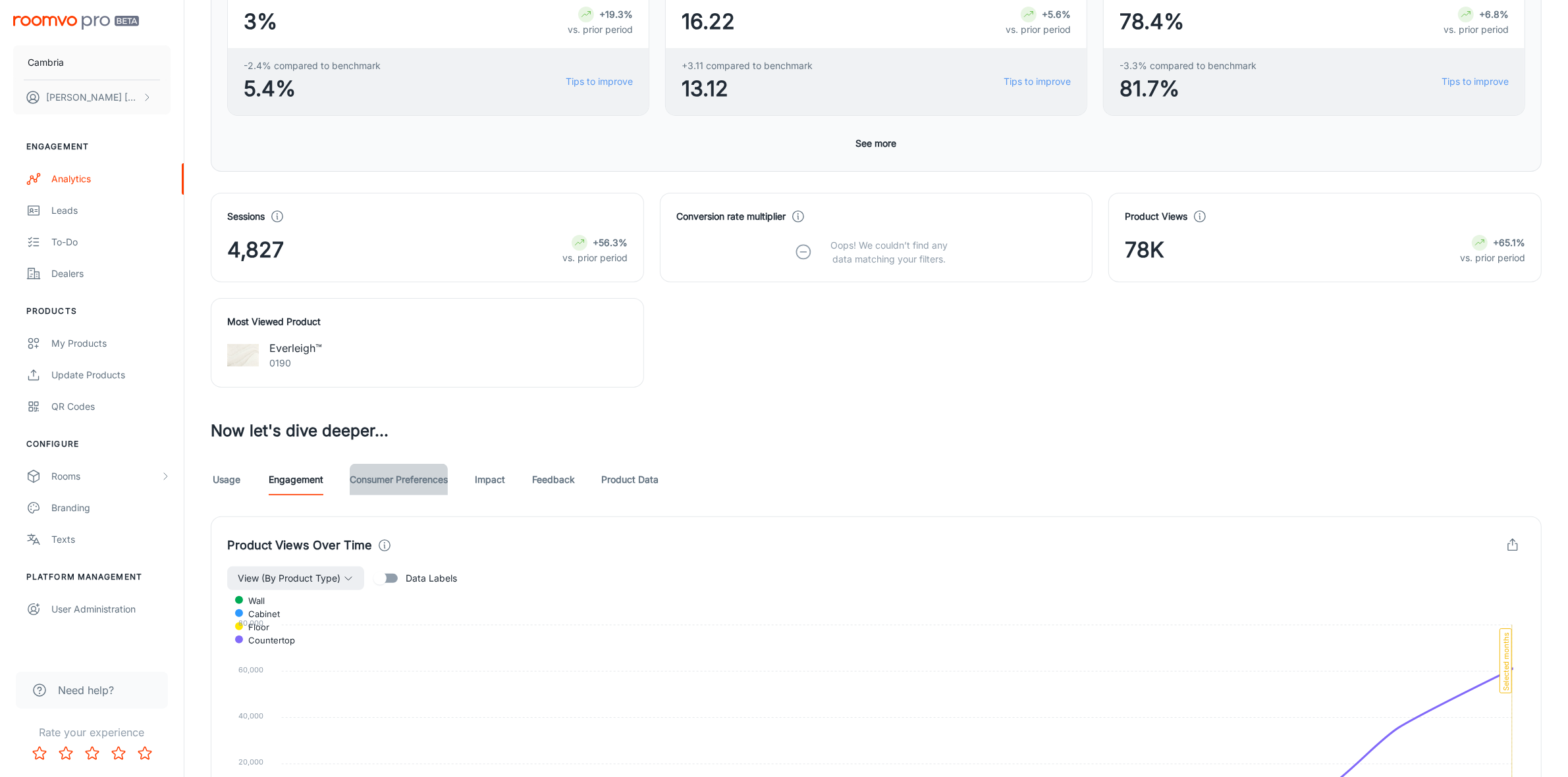
click at [425, 481] on link "Consumer Preferences" at bounding box center [398, 480] width 98 height 32
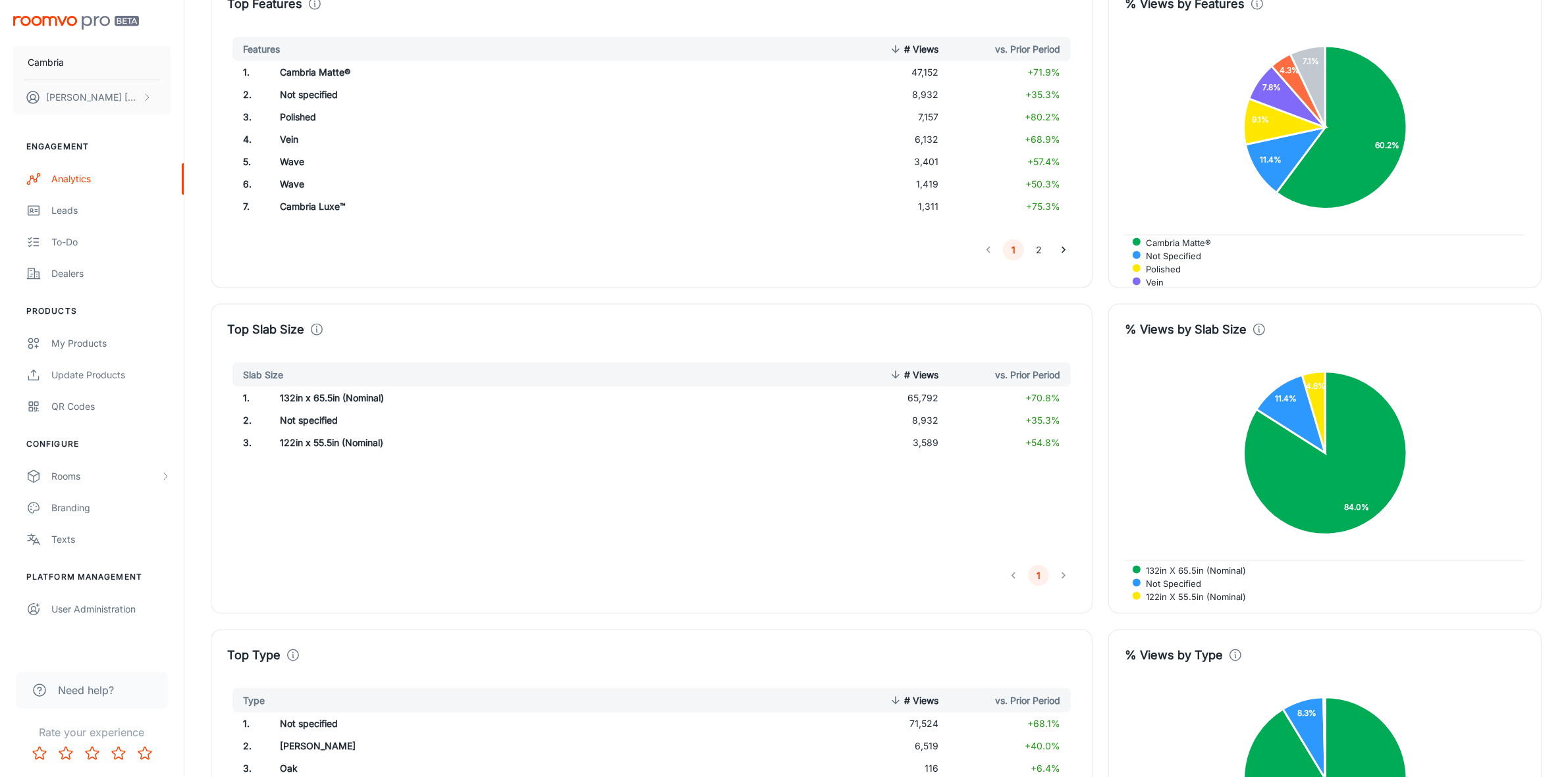
scroll to position [1771, 0]
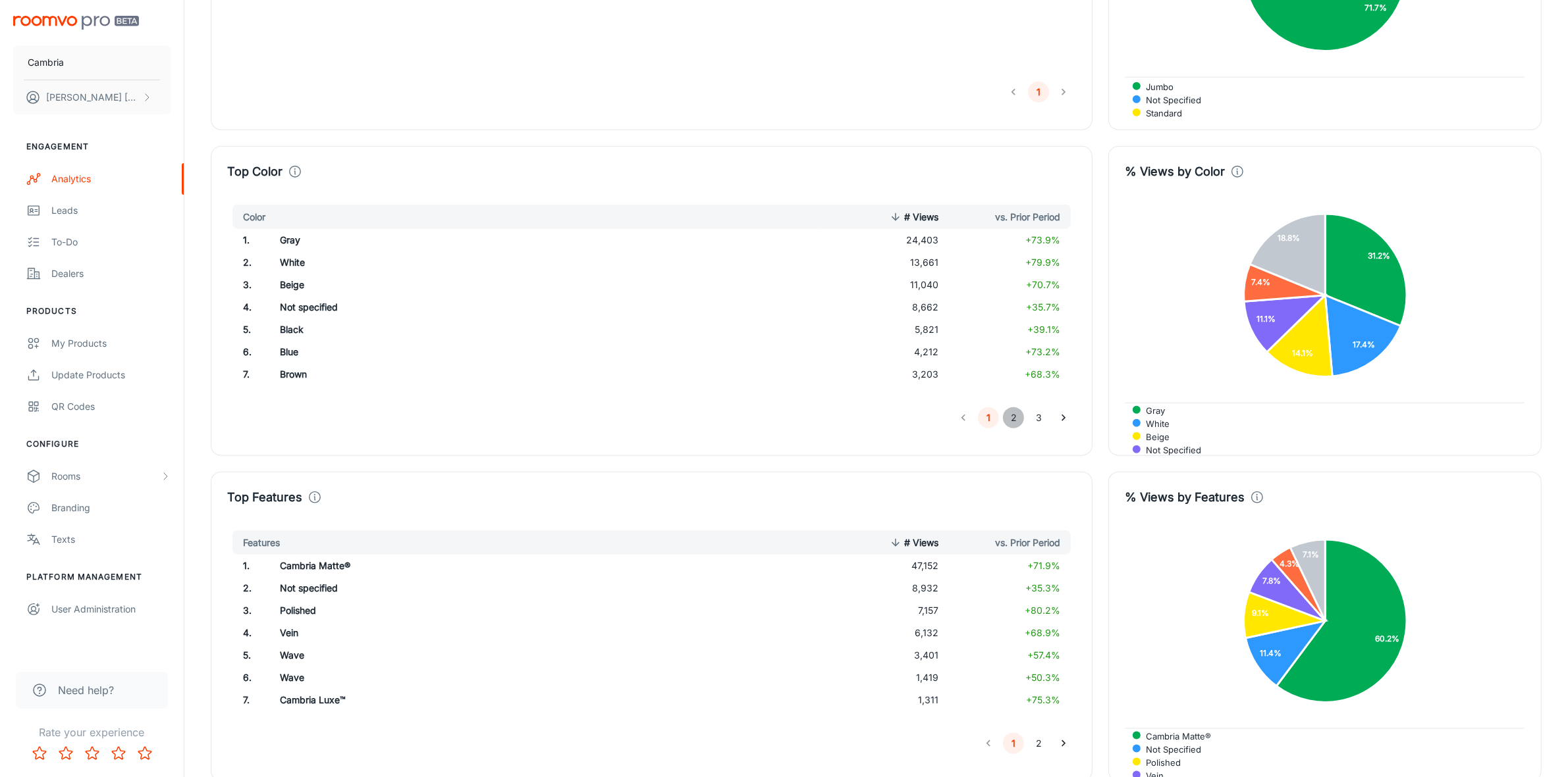
click at [1015, 417] on button "2" at bounding box center [1013, 418] width 21 height 21
click at [1037, 417] on button "3" at bounding box center [1038, 418] width 21 height 21
click at [988, 415] on button "1" at bounding box center [988, 418] width 21 height 21
click at [1007, 422] on button "2" at bounding box center [1013, 418] width 21 height 21
drag, startPoint x: 337, startPoint y: 310, endPoint x: 274, endPoint y: 303, distance: 63.4
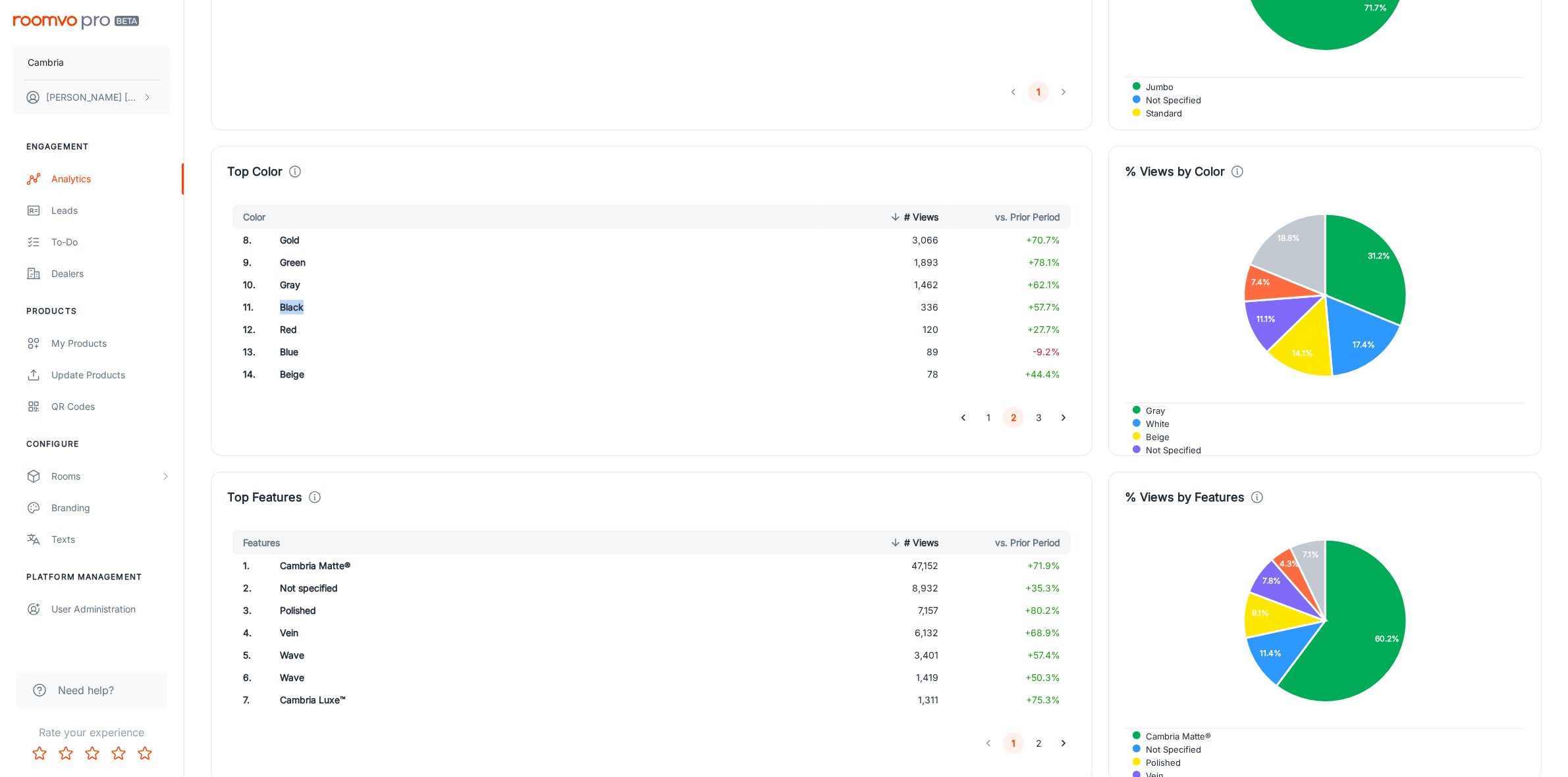
click at [274, 303] on td "​​Black" at bounding box center [460, 307] width 382 height 22
click at [993, 422] on button "1" at bounding box center [988, 418] width 21 height 21
drag, startPoint x: 330, startPoint y: 336, endPoint x: 274, endPoint y: 336, distance: 56.0
click at [274, 336] on td "Black" at bounding box center [460, 329] width 382 height 22
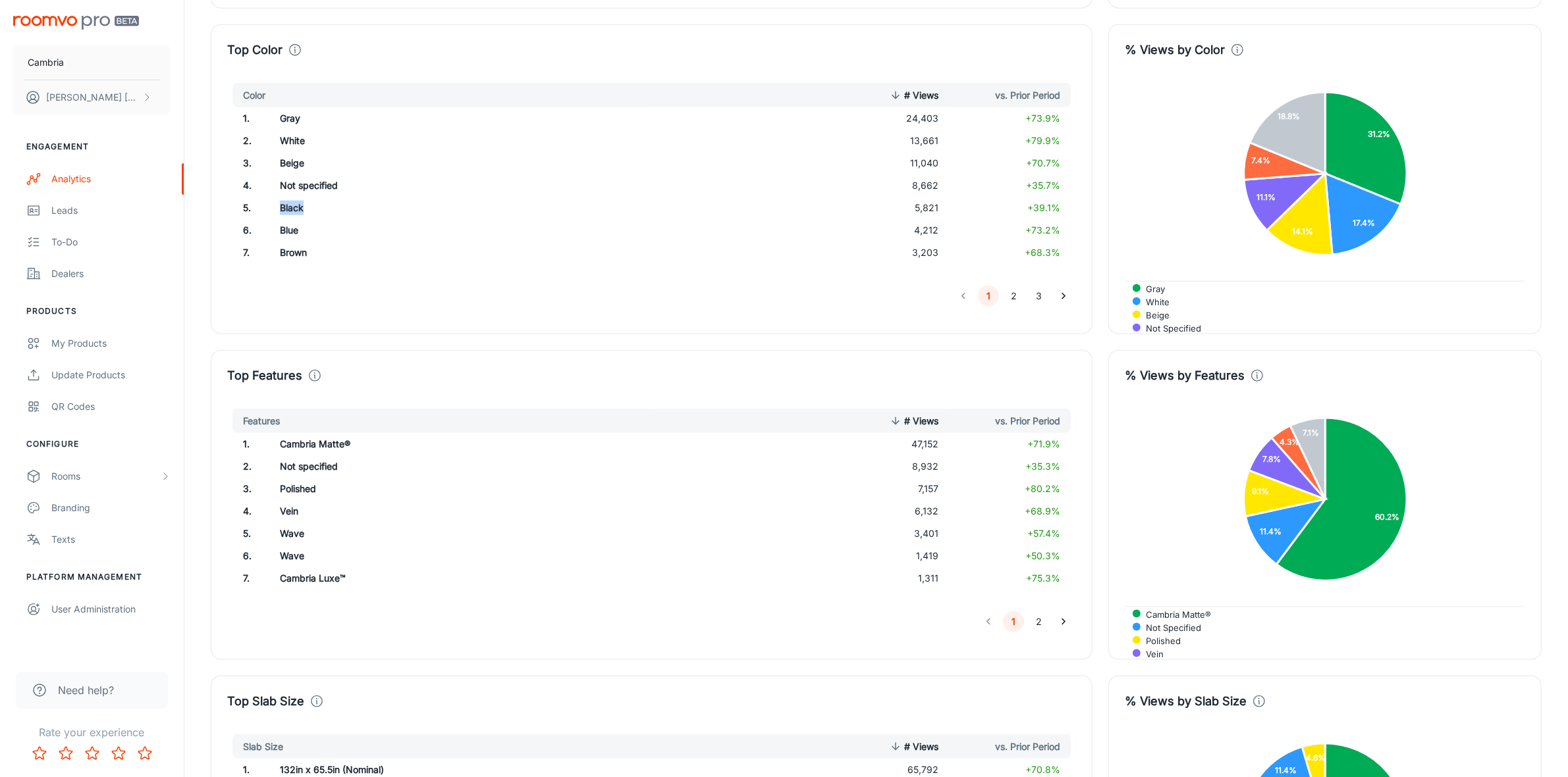
scroll to position [2017, 0]
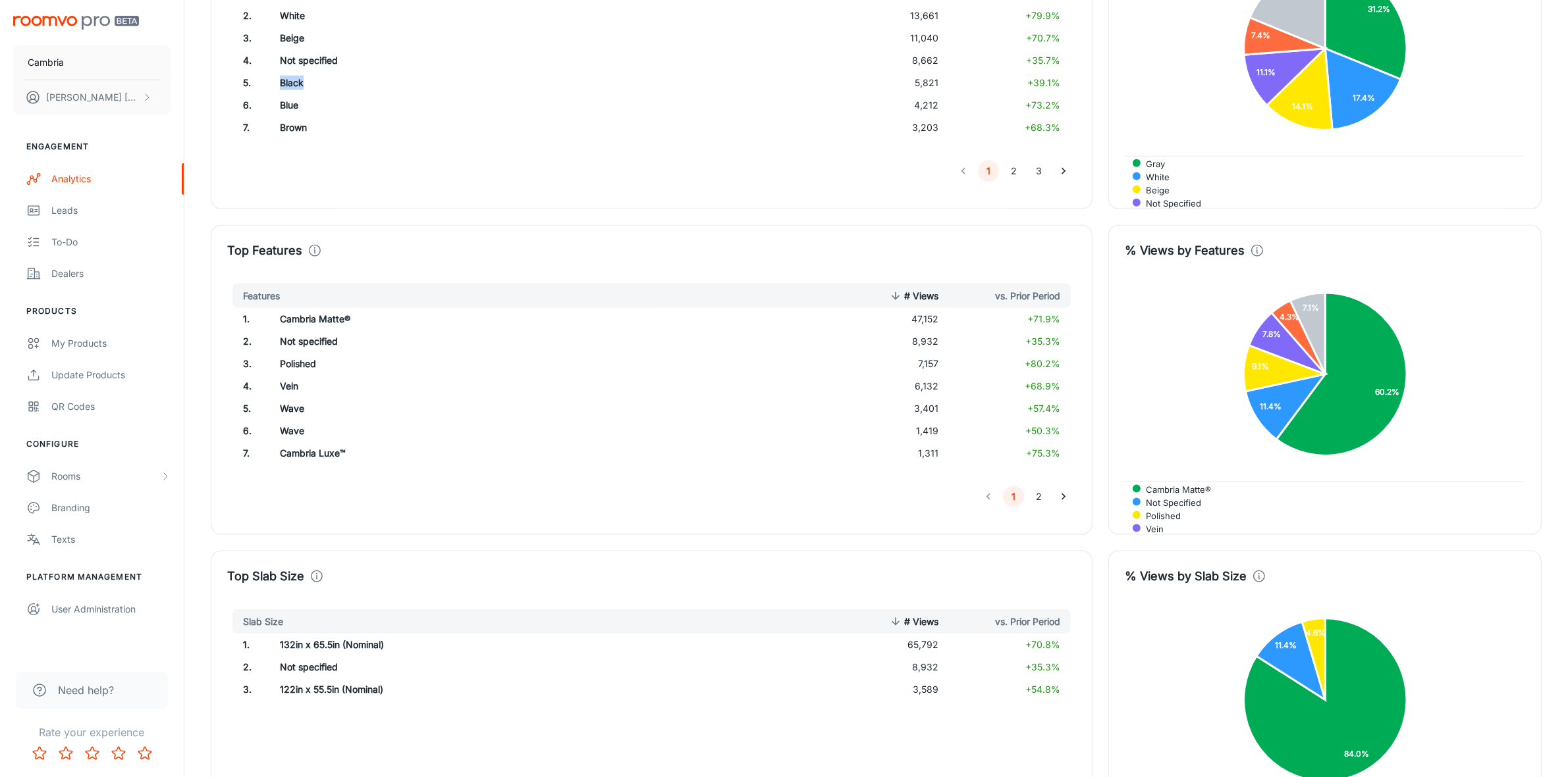
click at [1037, 498] on button "2" at bounding box center [1038, 496] width 21 height 21
click at [1011, 494] on button "1" at bounding box center [1013, 496] width 21 height 21
click at [1036, 495] on button "2" at bounding box center [1038, 496] width 21 height 21
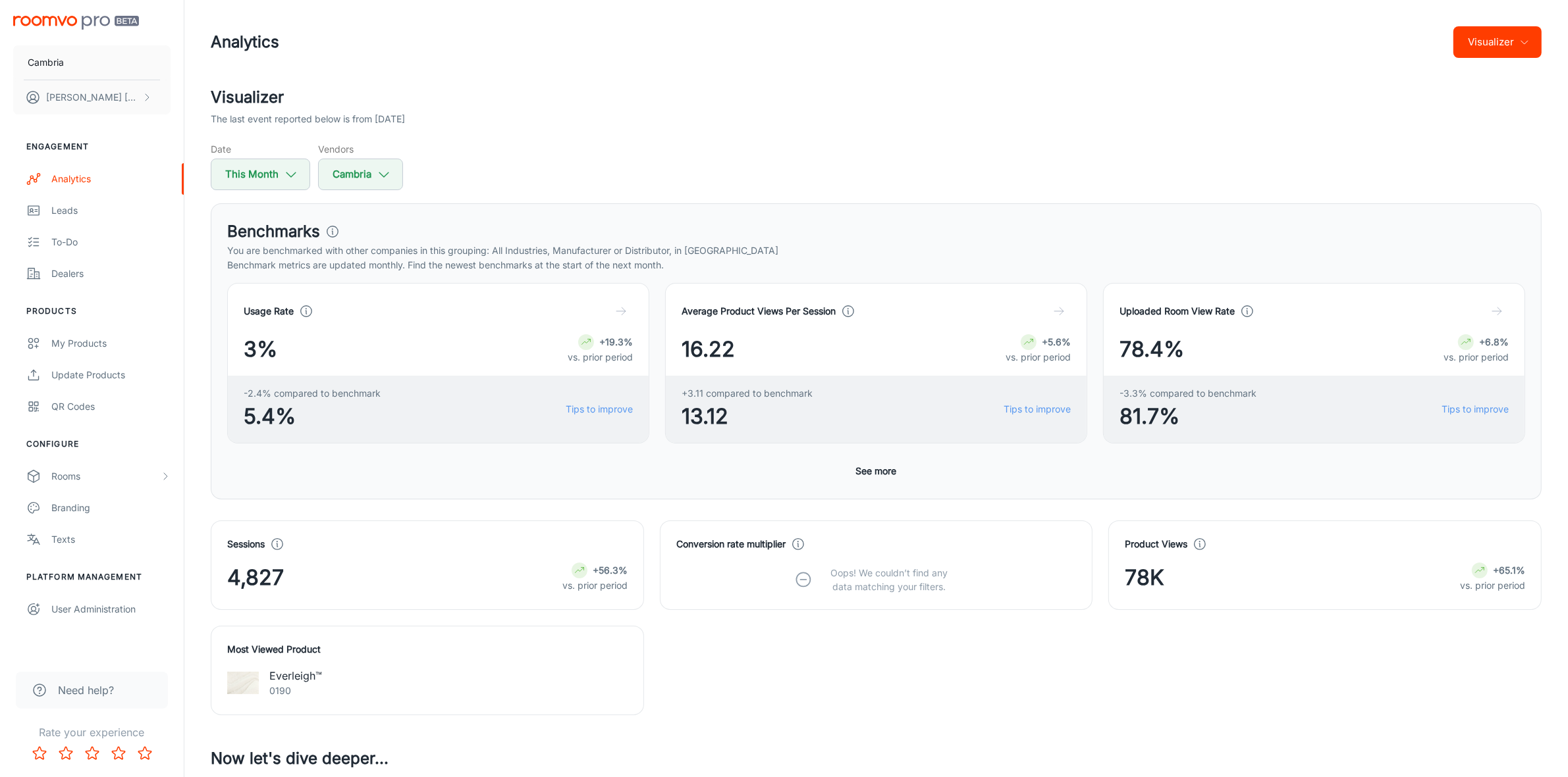
scroll to position [0, 0]
